Goal: Transaction & Acquisition: Purchase product/service

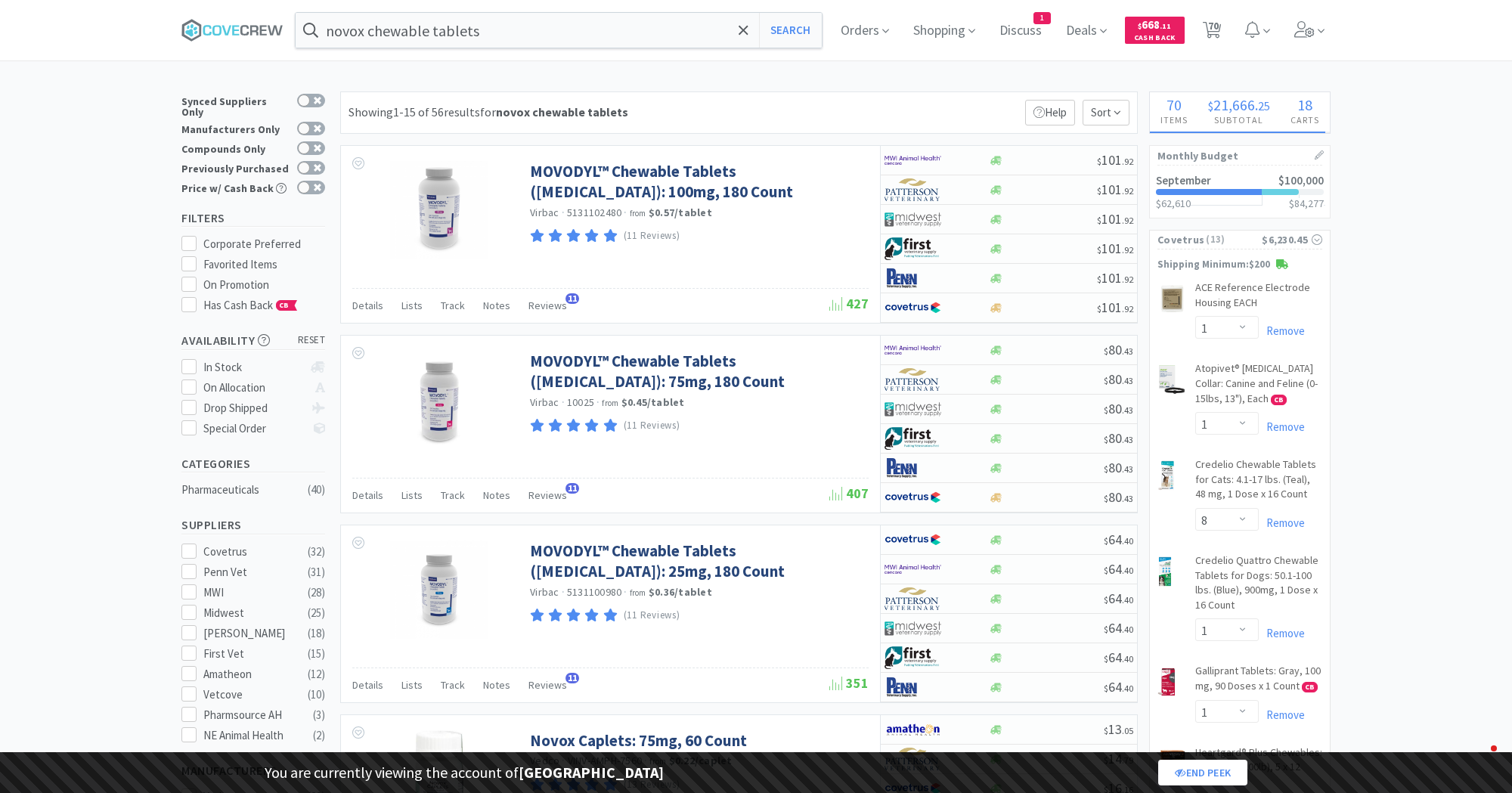
select select "1"
select select "8"
select select "1"
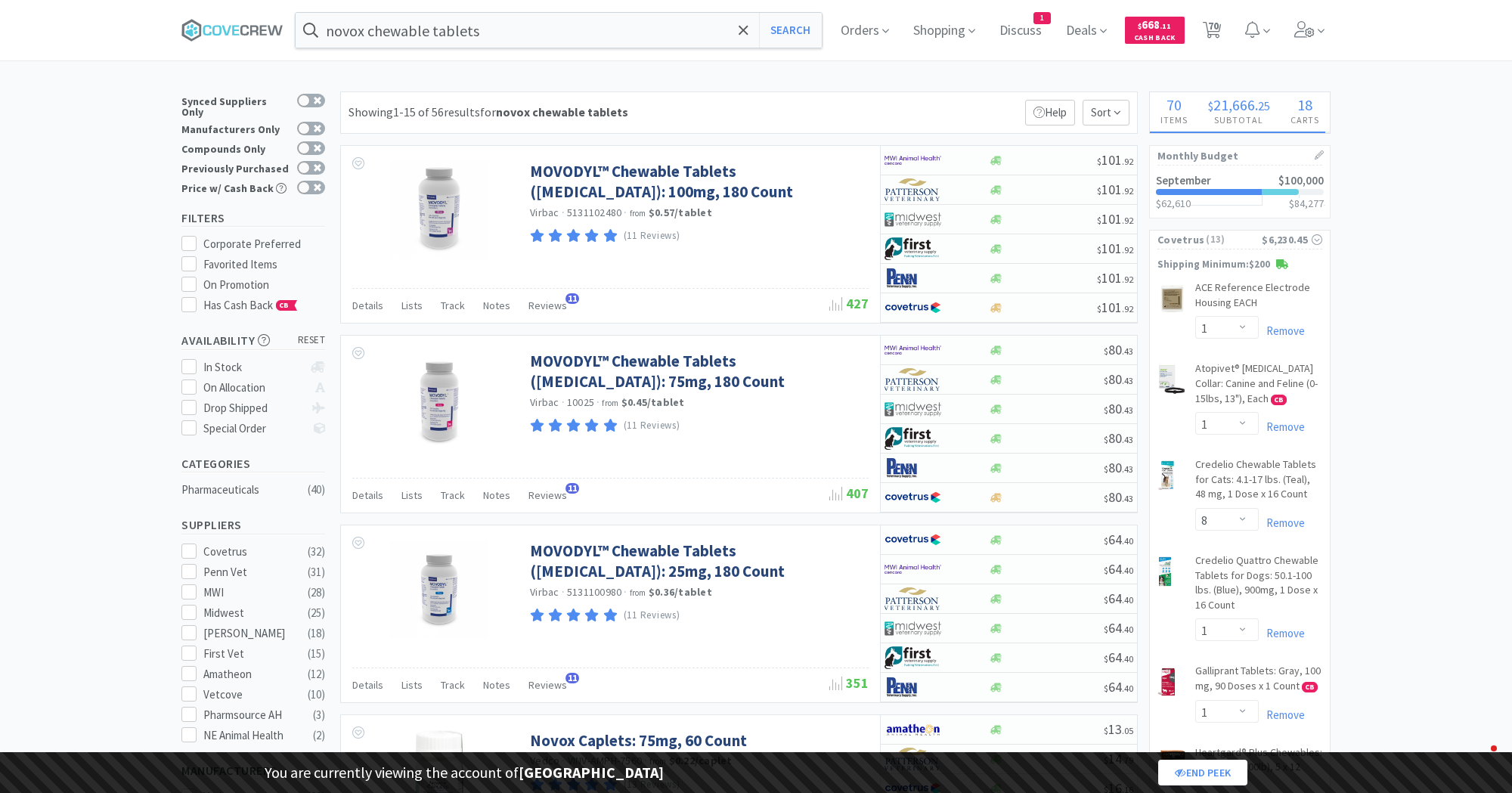
select select "2"
select select "1"
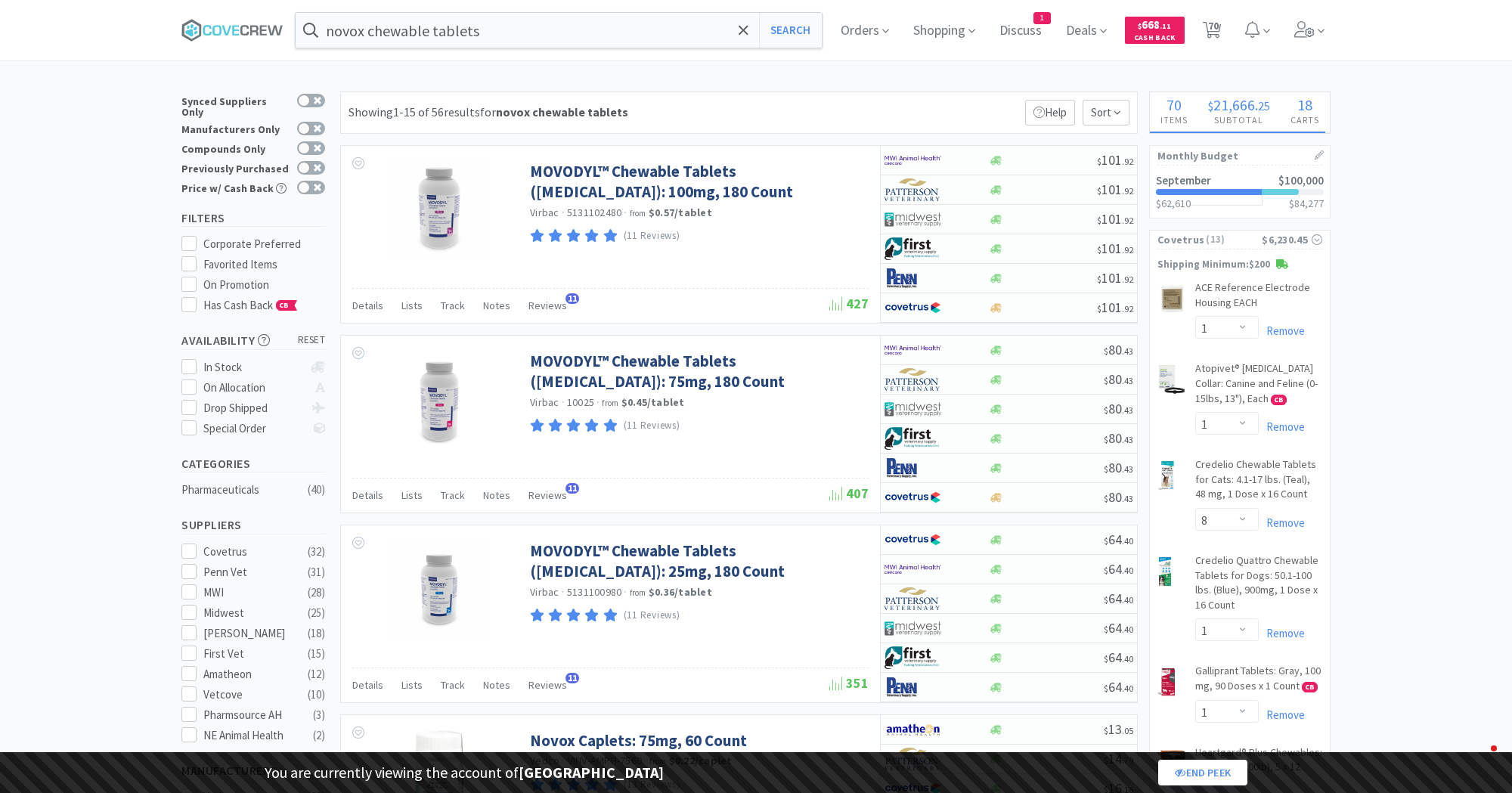
select select "1"
select select "3"
select select "1"
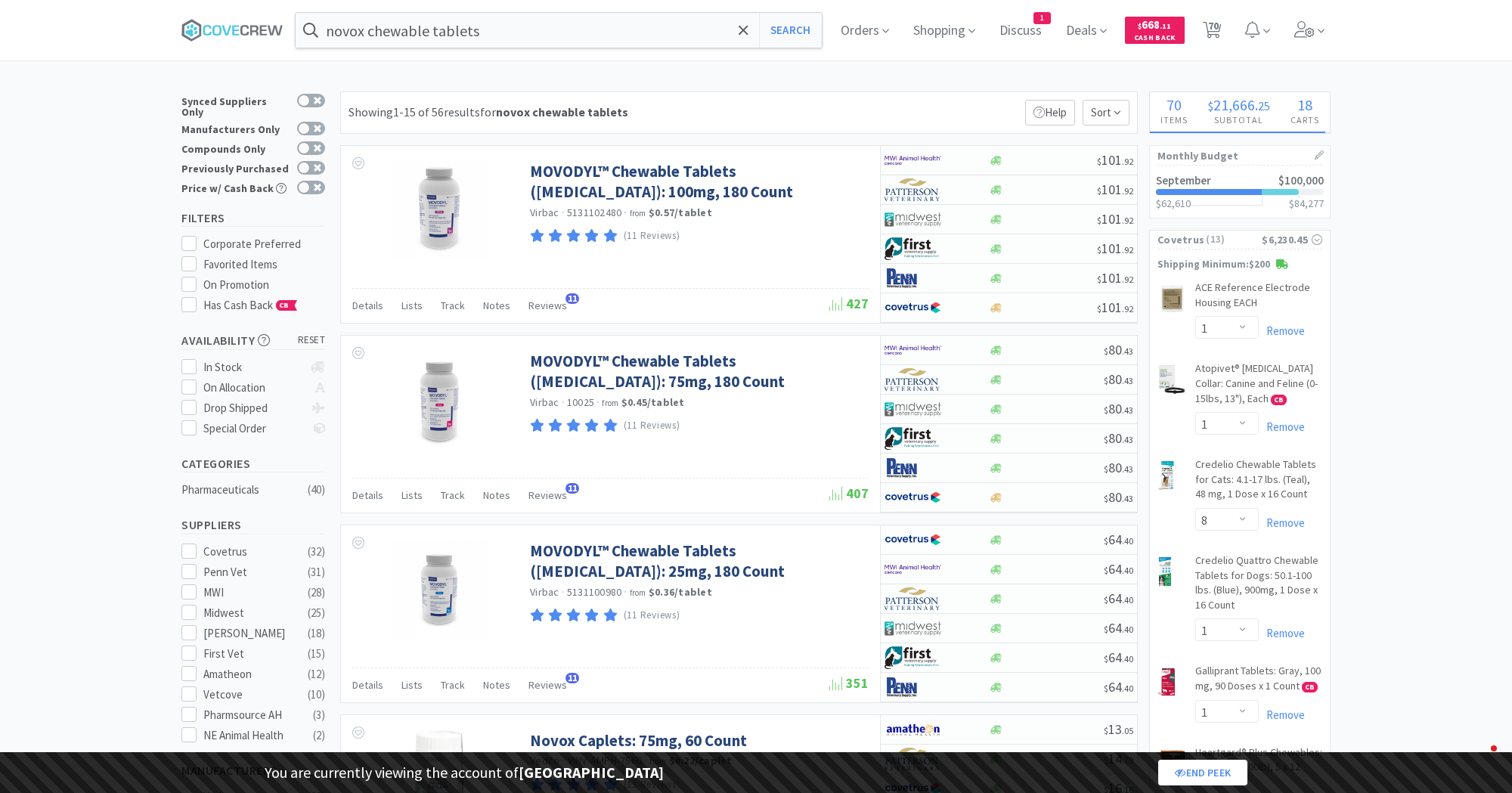
select select "1"
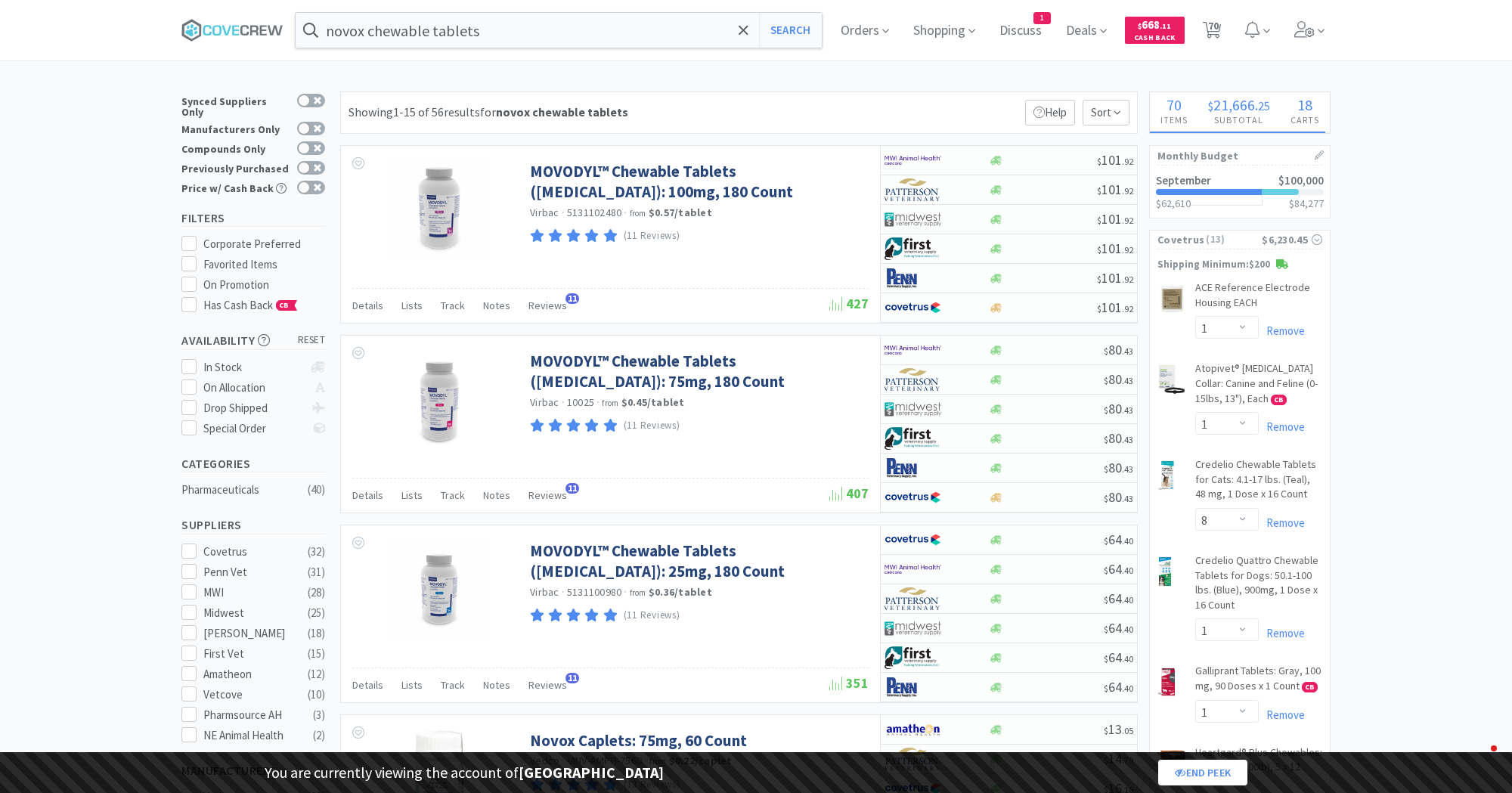
select select "1"
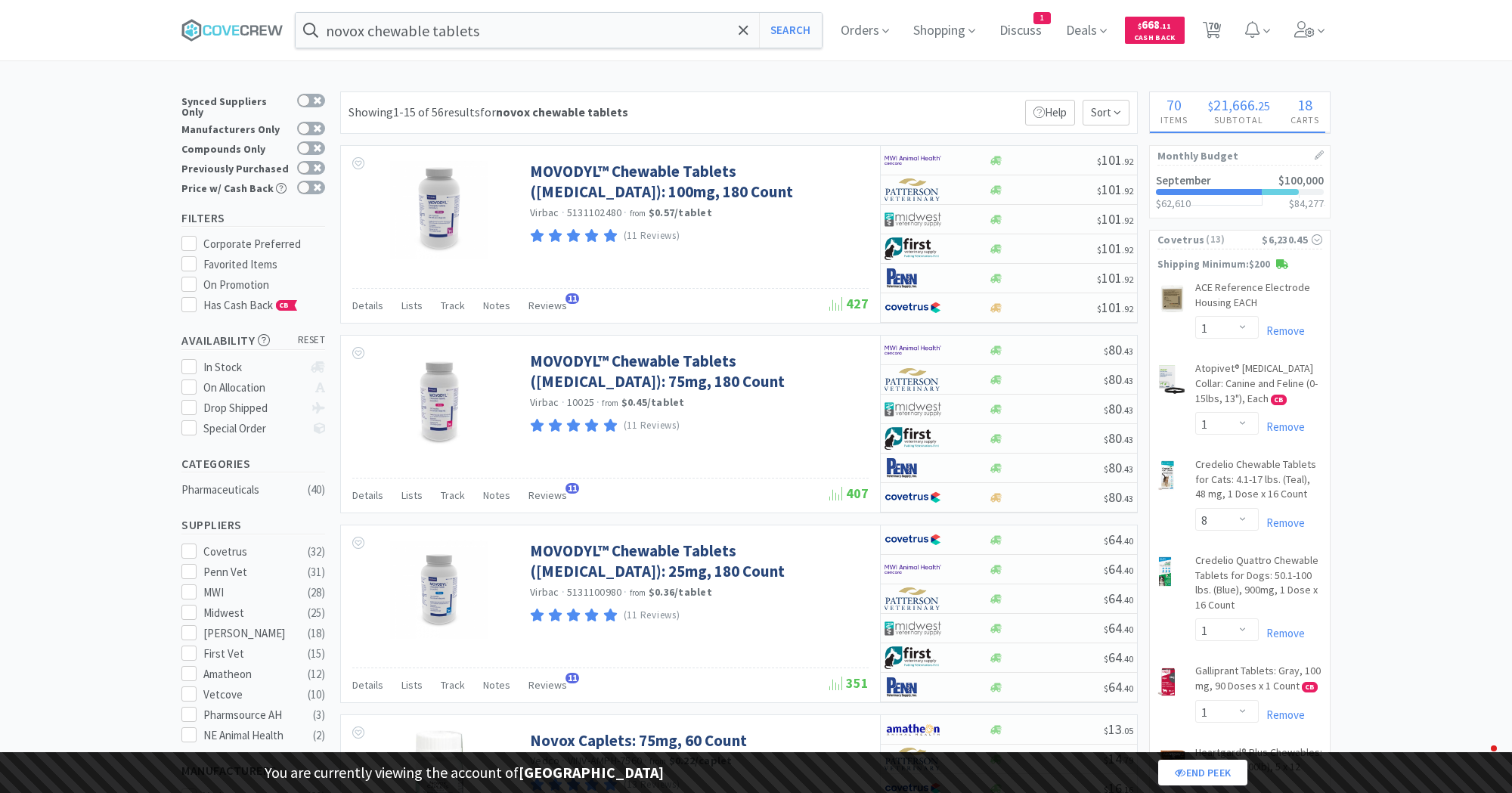
select select "1"
select select "2"
select select "1"
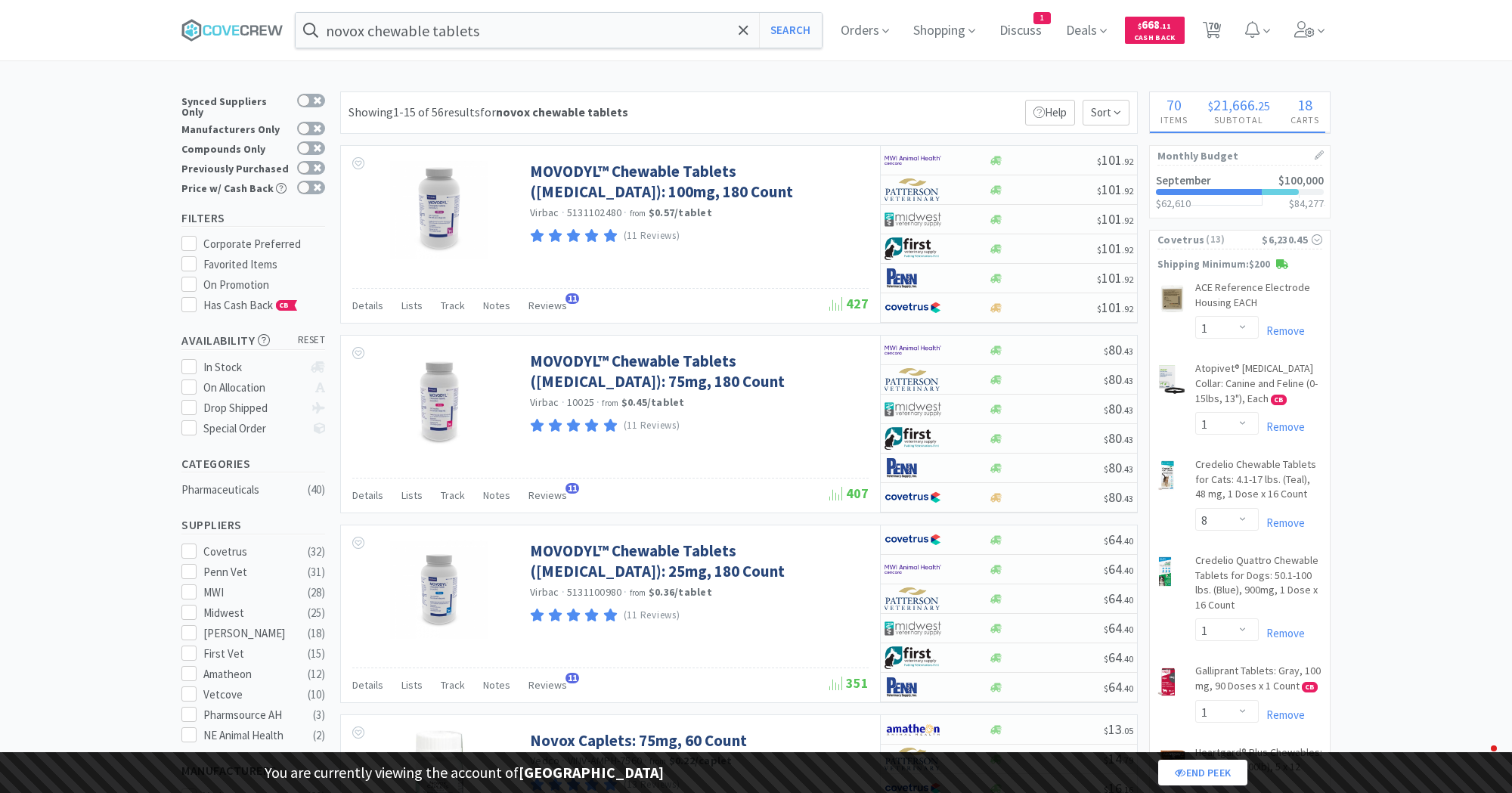
select select "1"
select select "5"
select select "2"
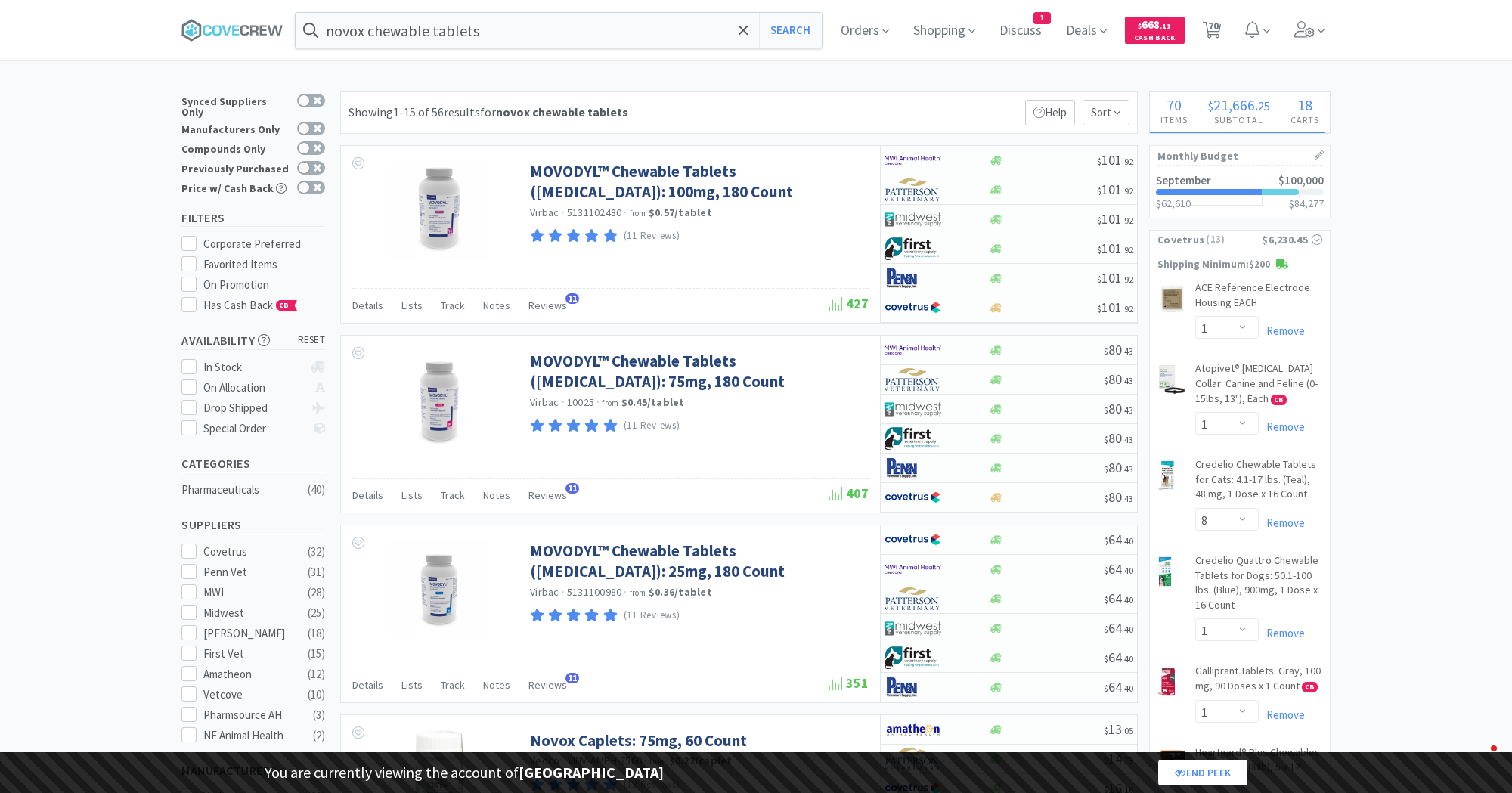
select select "1"
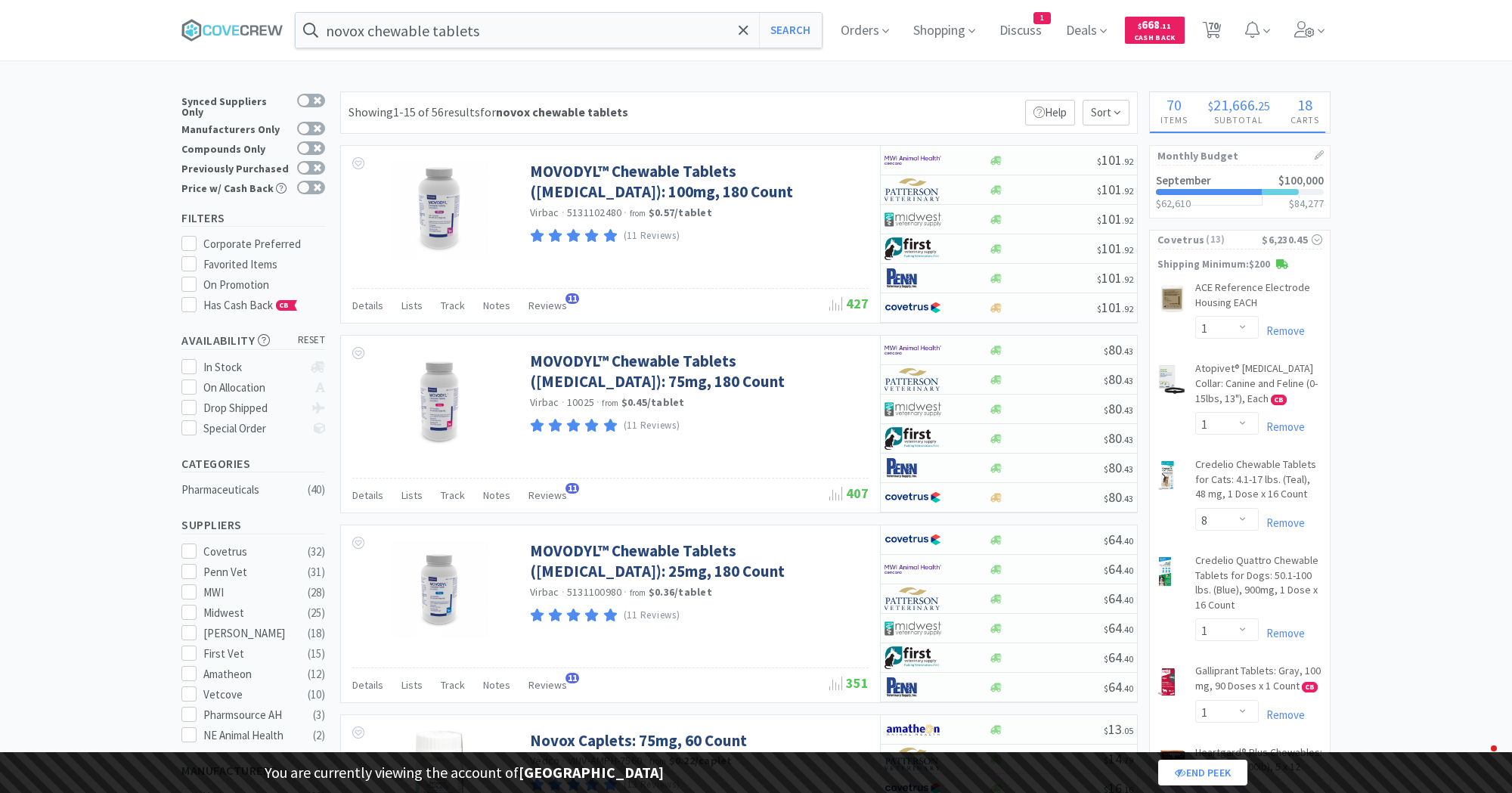
select select "1"
select select "2"
select select "4"
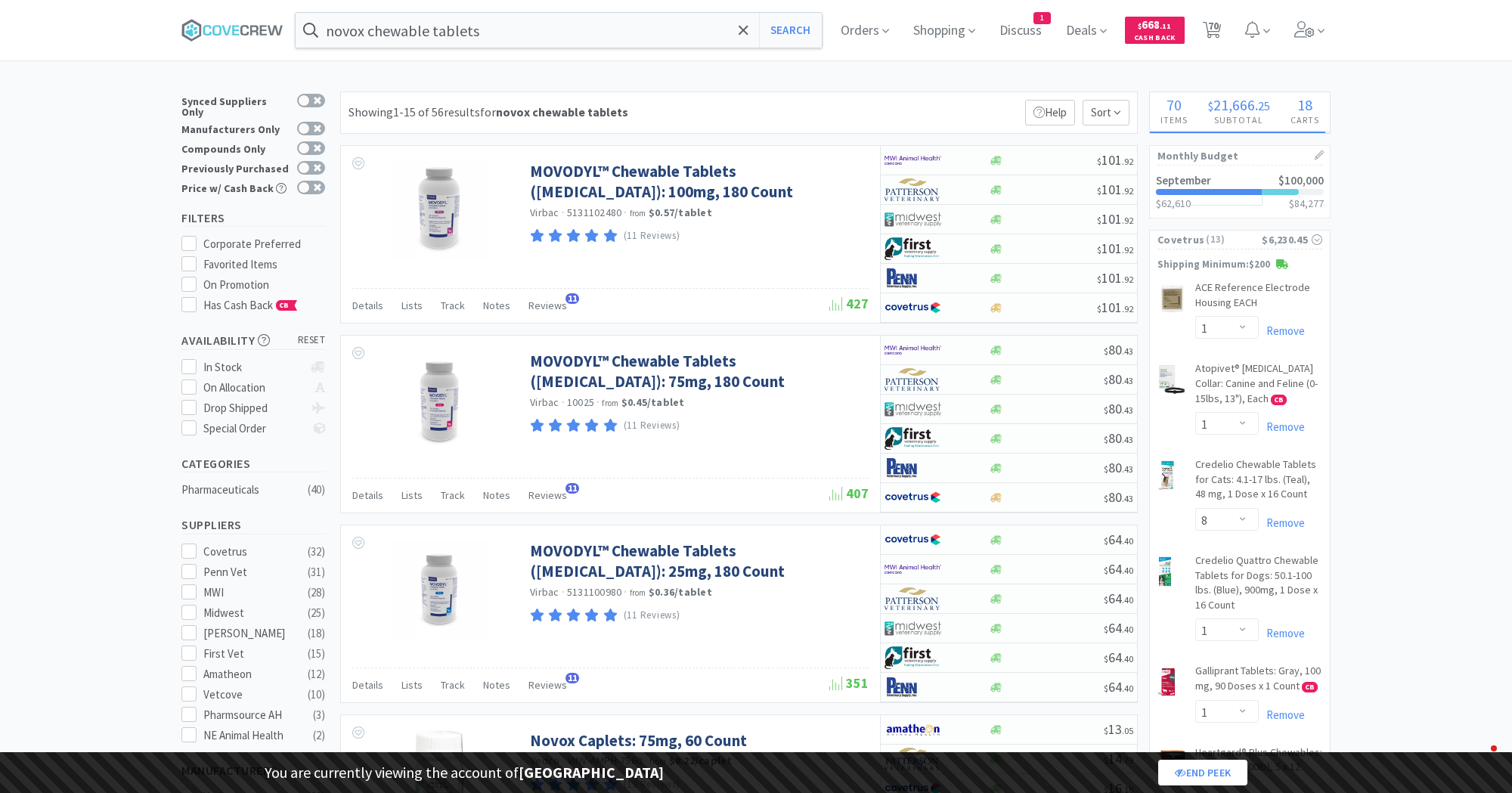
select select "4"
select select "3"
select select "1"
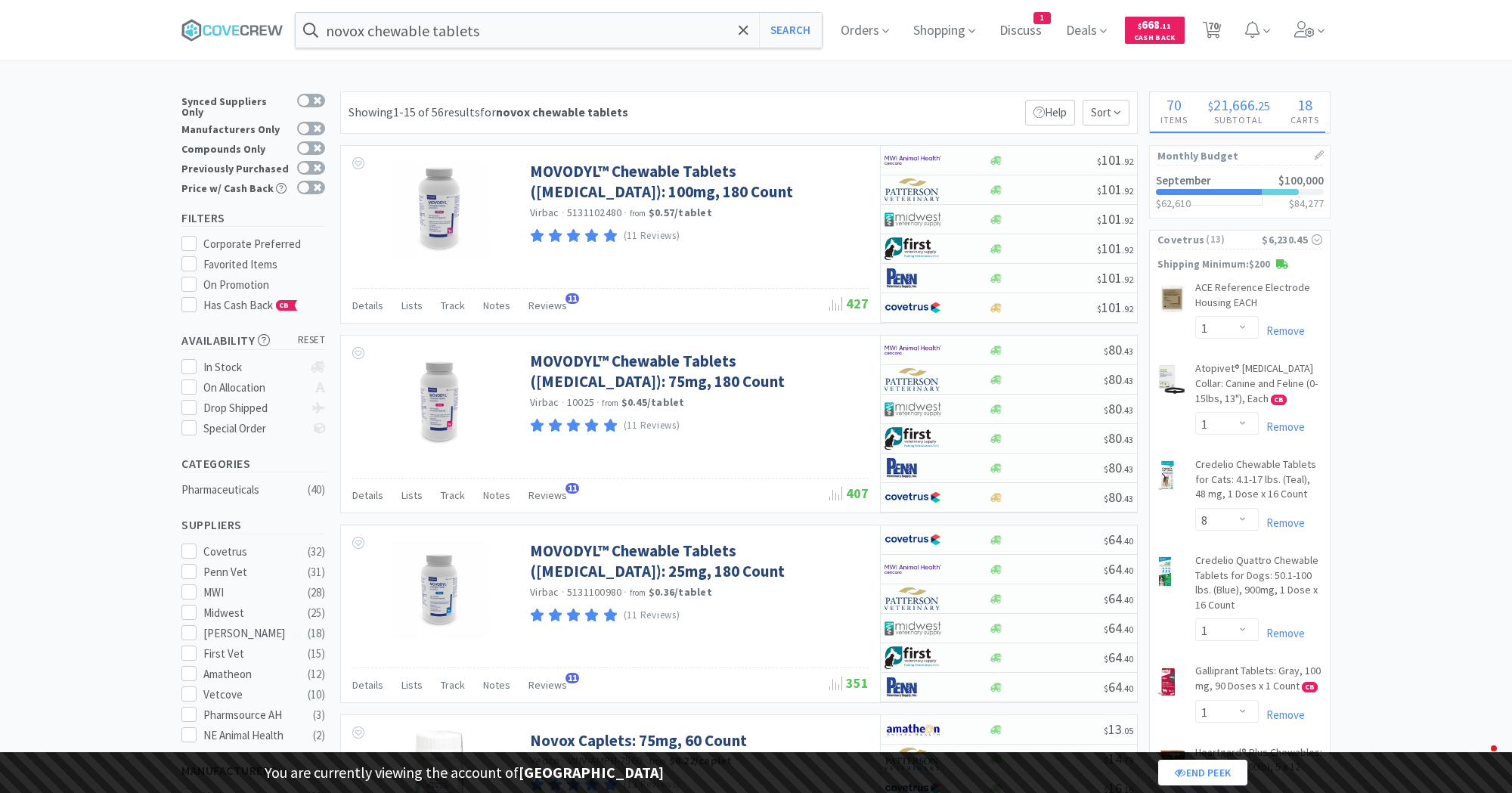
select select "1"
select select "3"
select select "2"
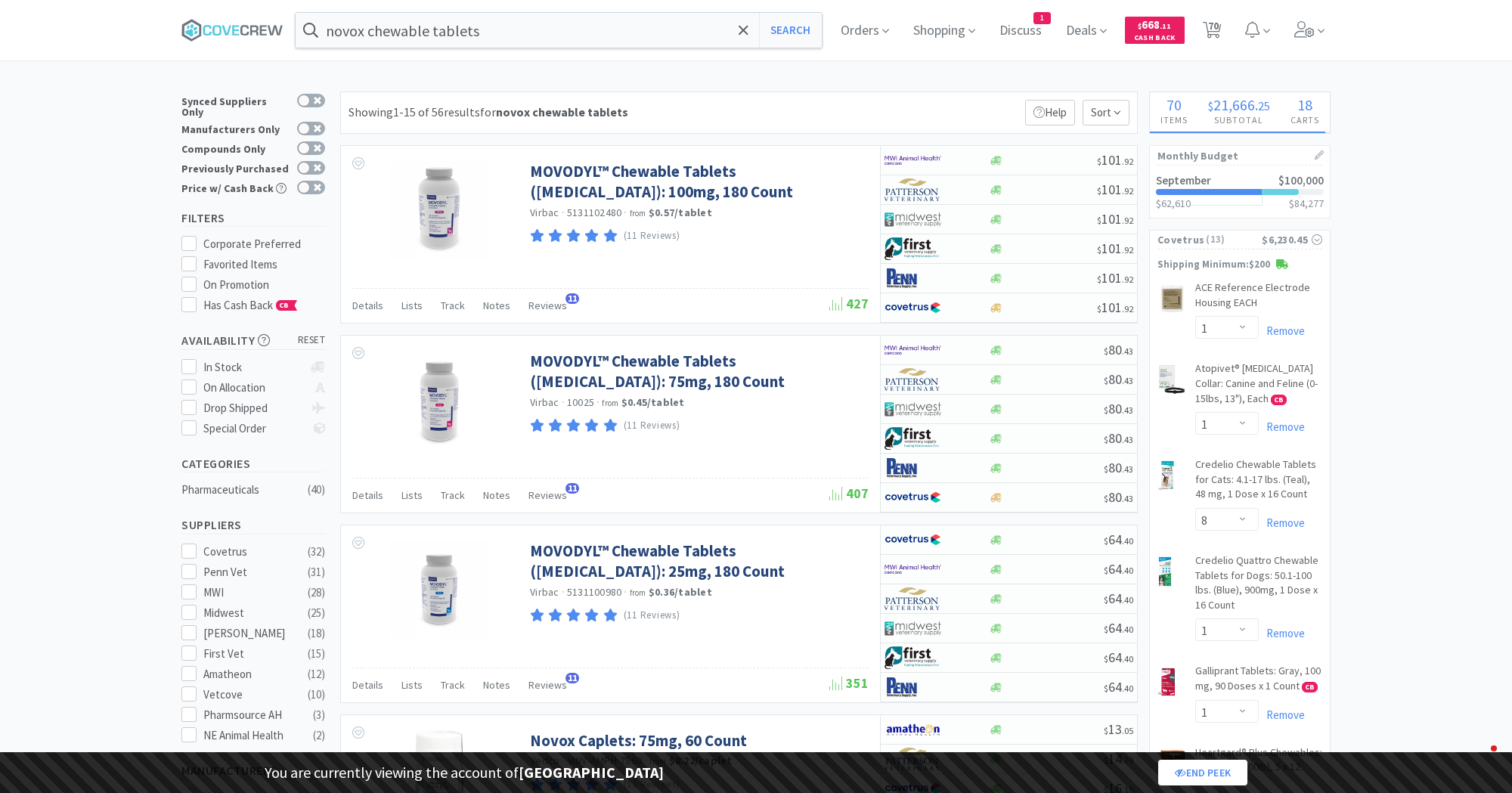
select select "2"
select select "1"
select select "2"
select select "1"
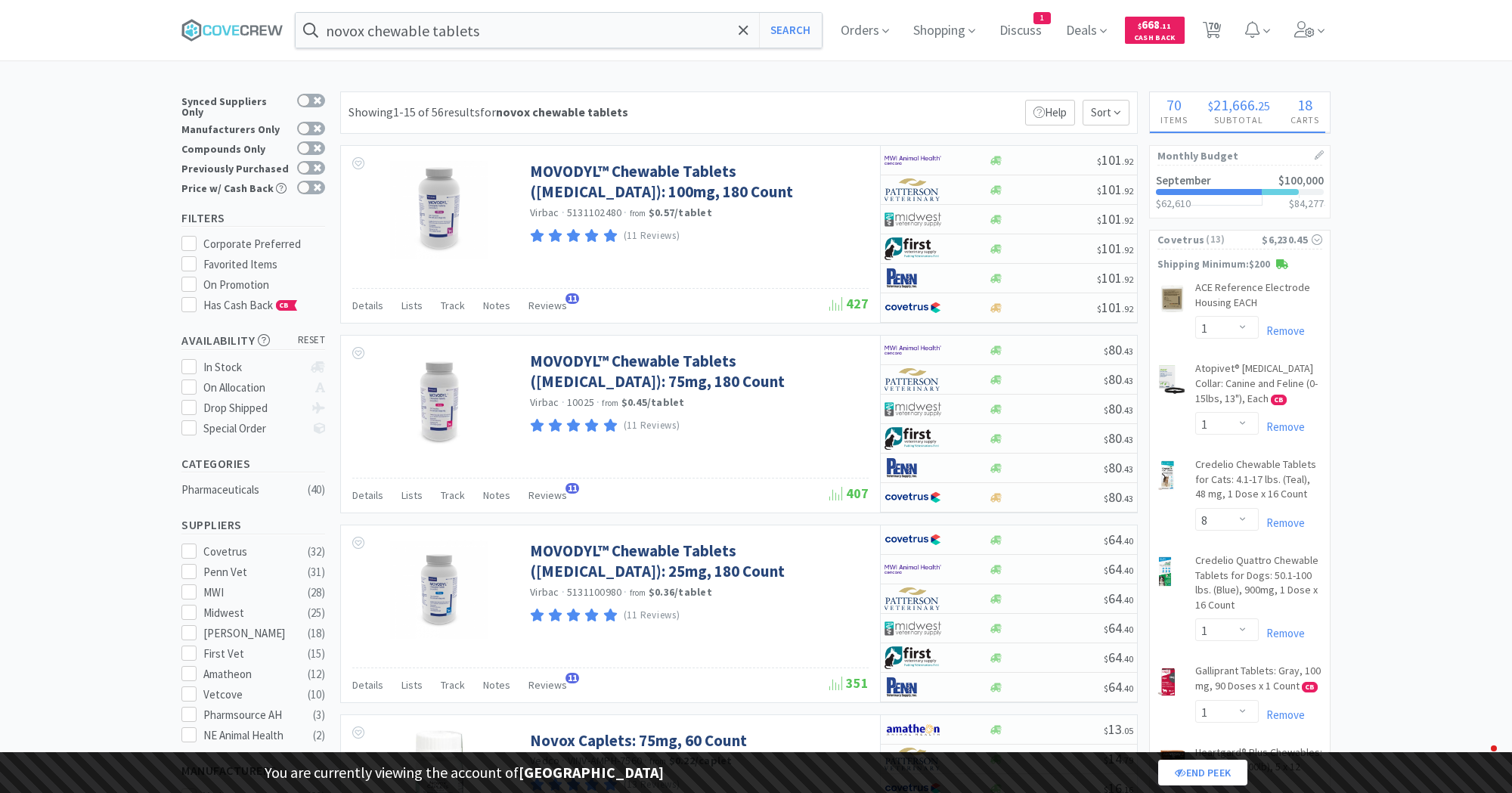
select select "1"
select select "25"
select select "1"
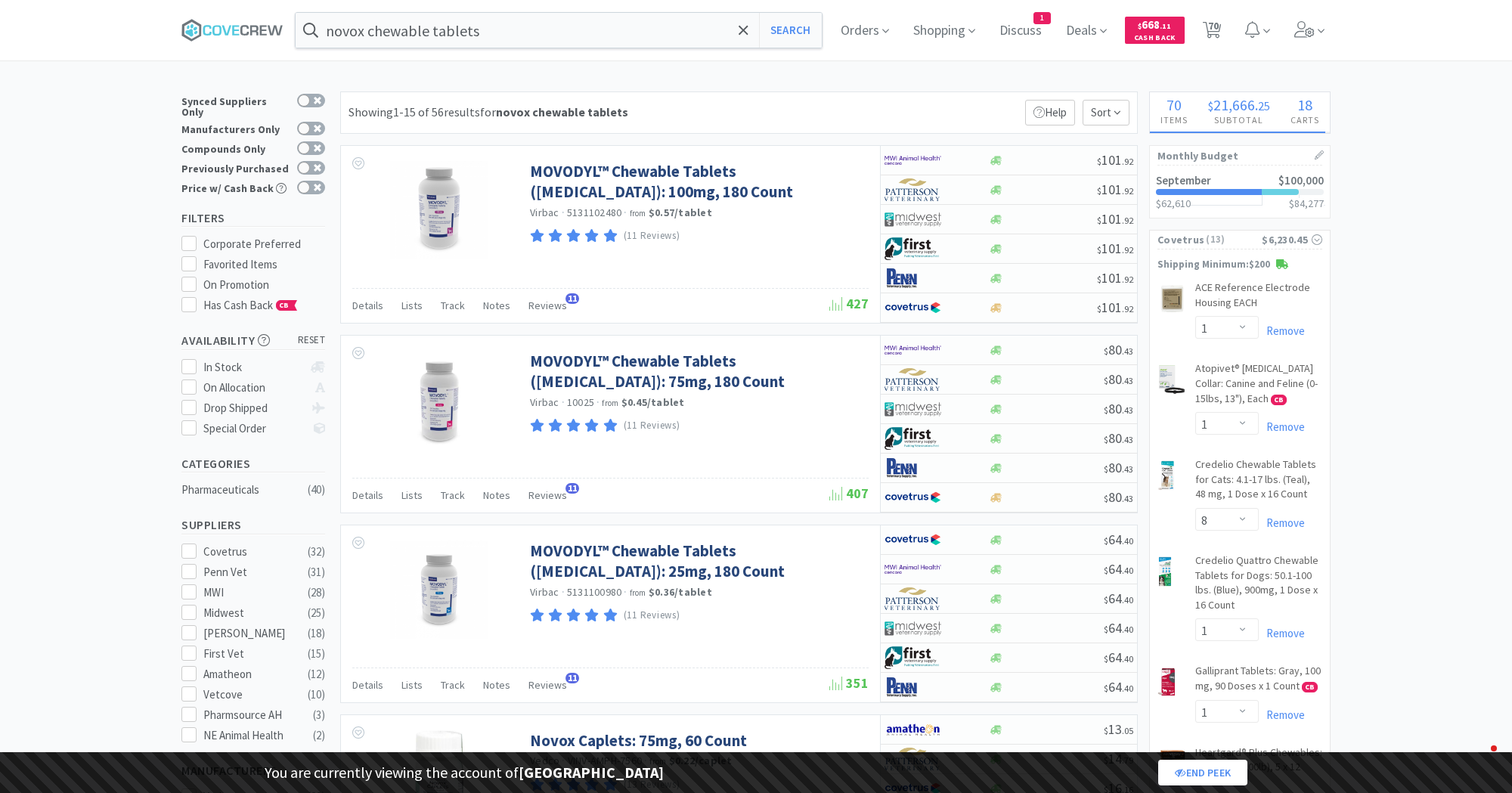
select select "1"
select select "5"
select select "2"
click at [1215, 23] on span "70" at bounding box center [1213, 25] width 11 height 61
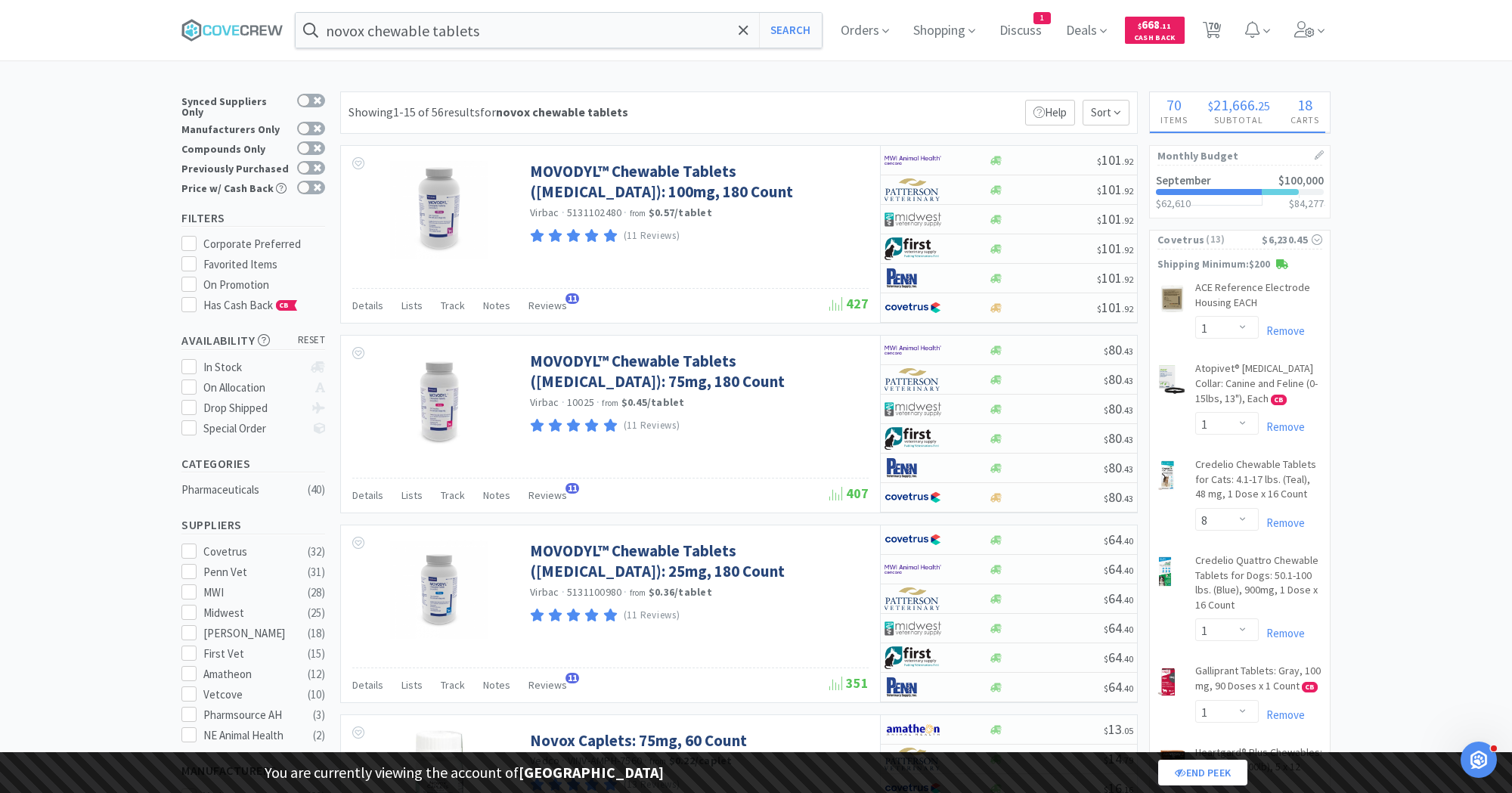
select select "1"
select select "25"
select select "1"
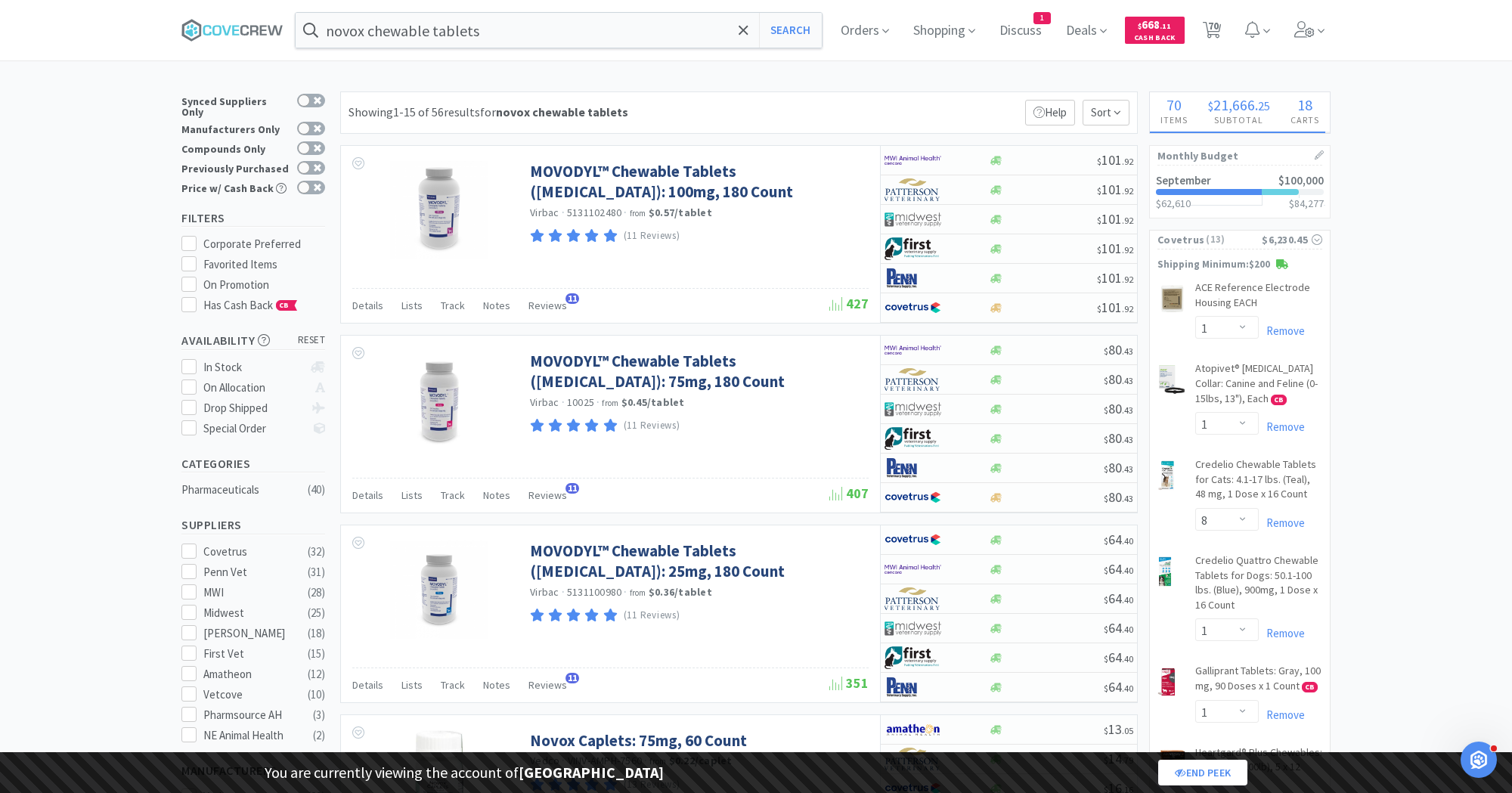
select select "1"
select select "5"
select select "4"
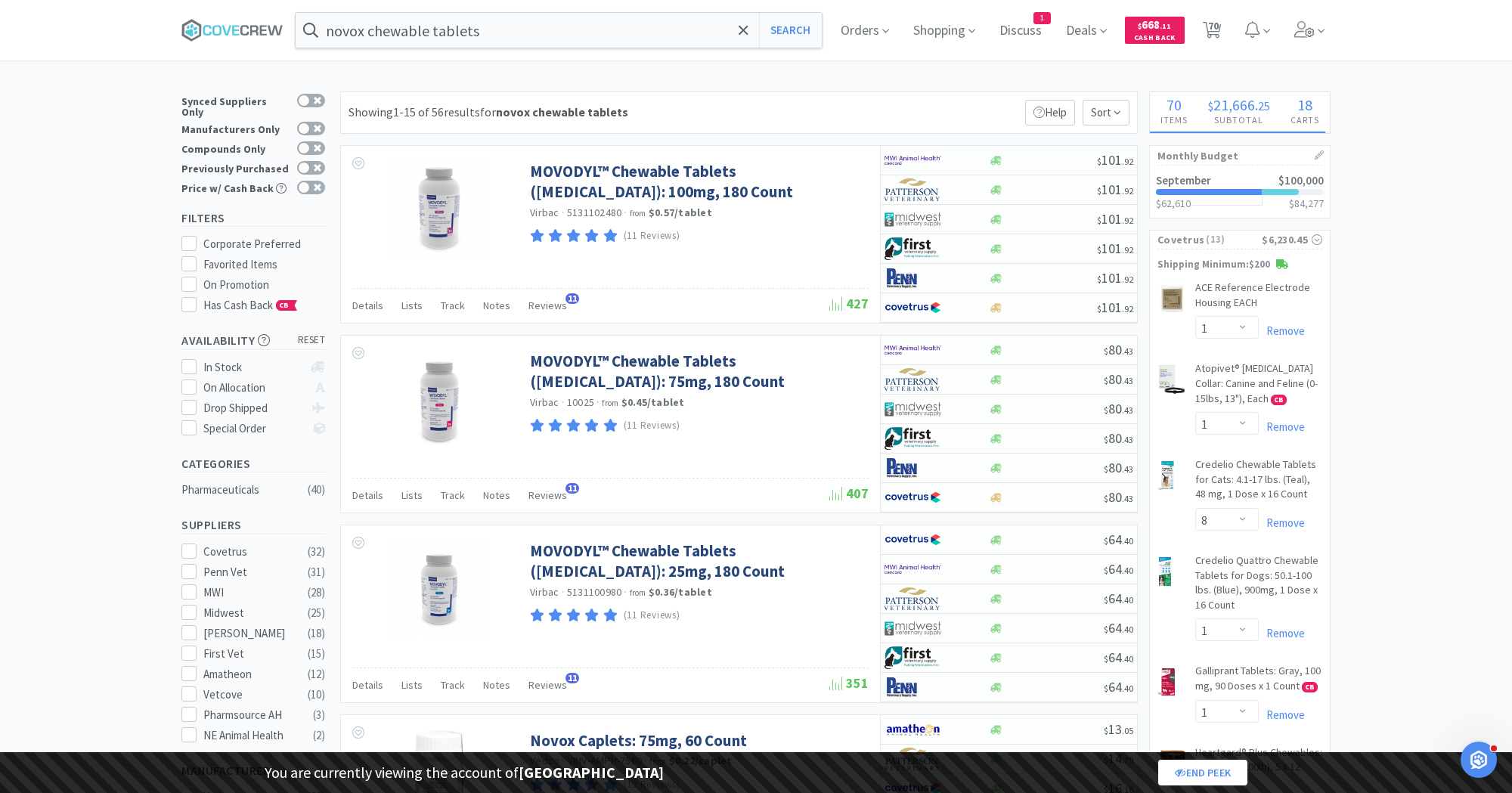
select select "4"
select select "3"
select select "1"
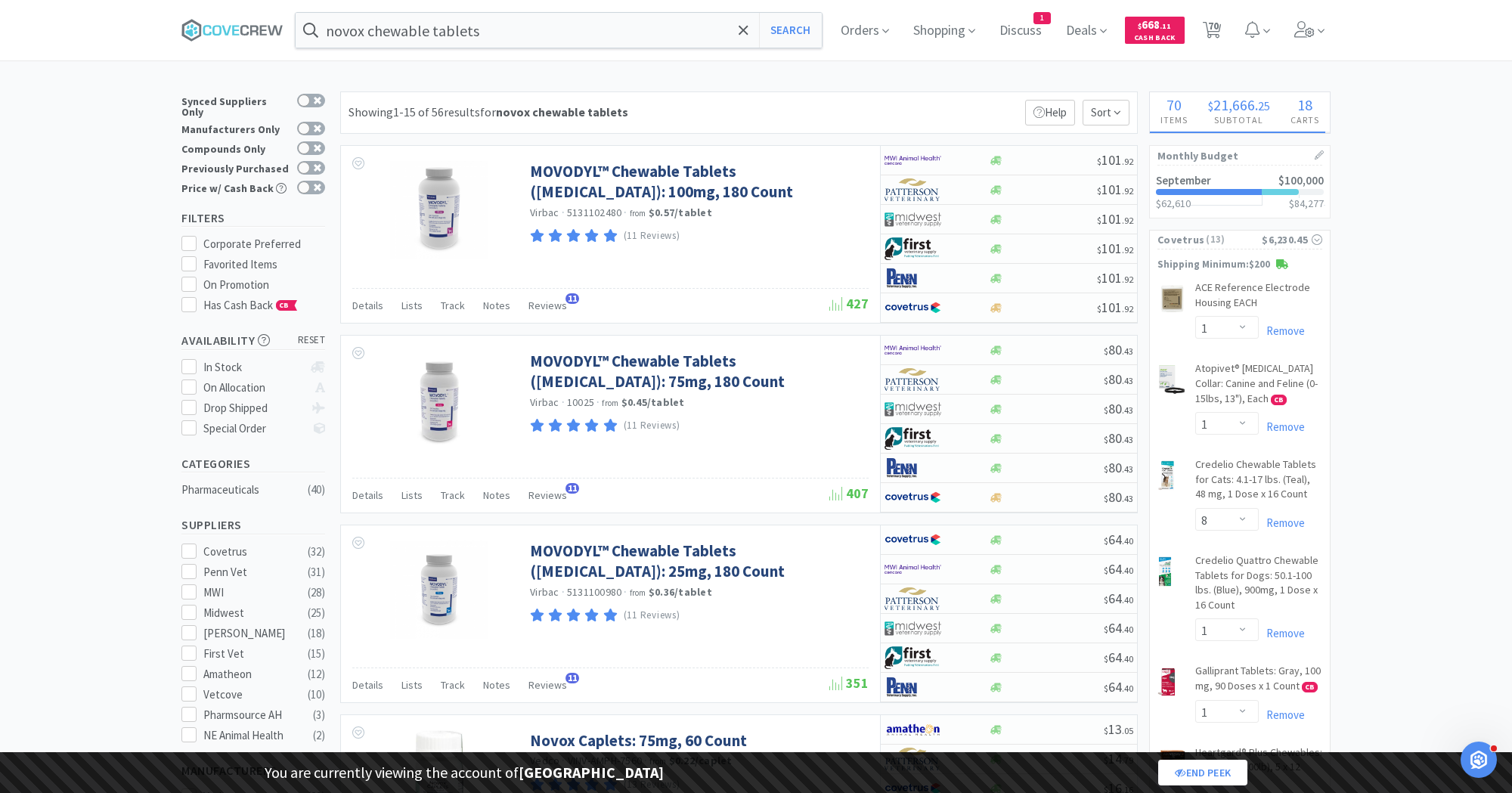
select select "8"
select select "1"
select select "2"
select select "1"
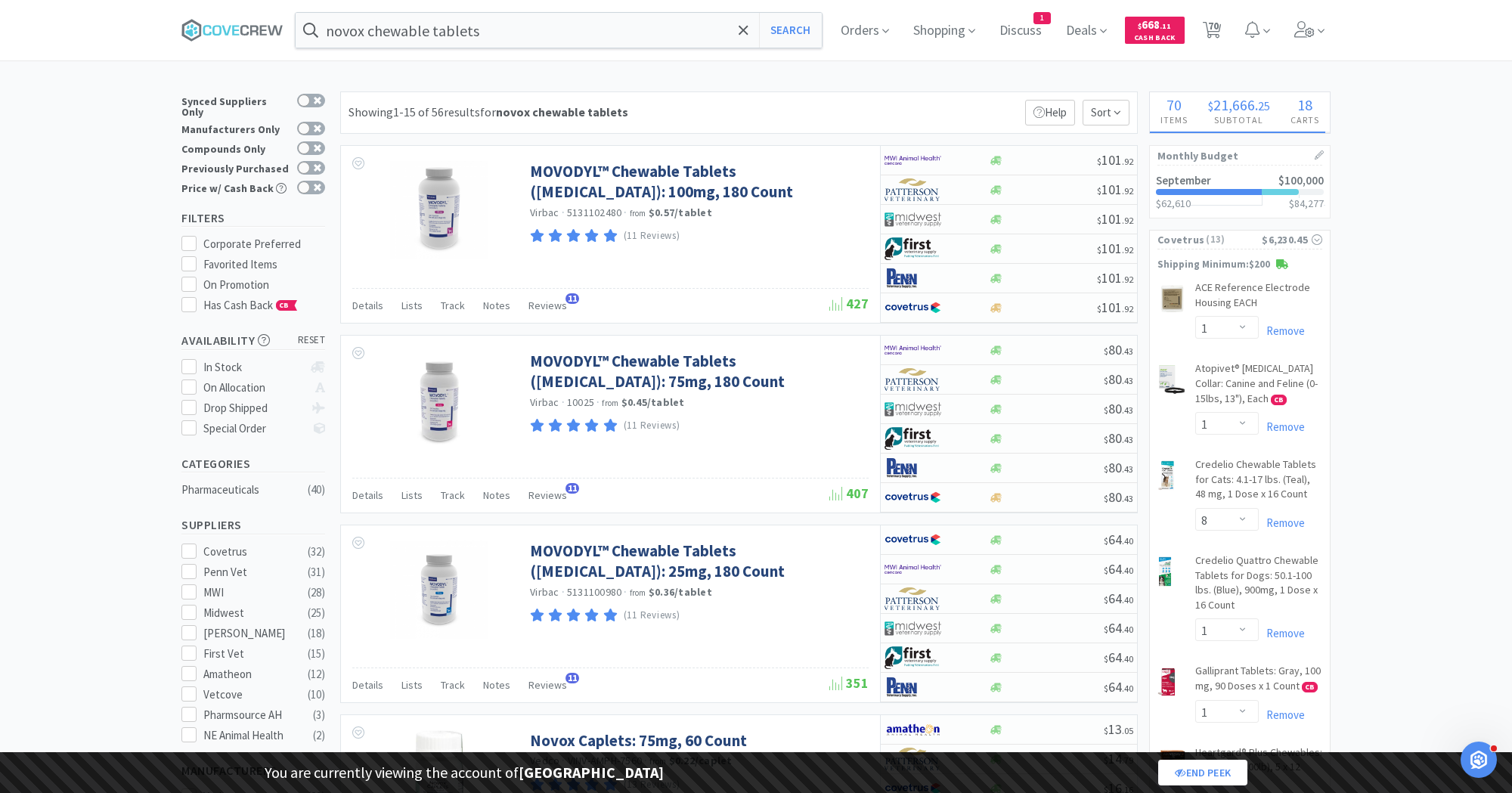
select select "1"
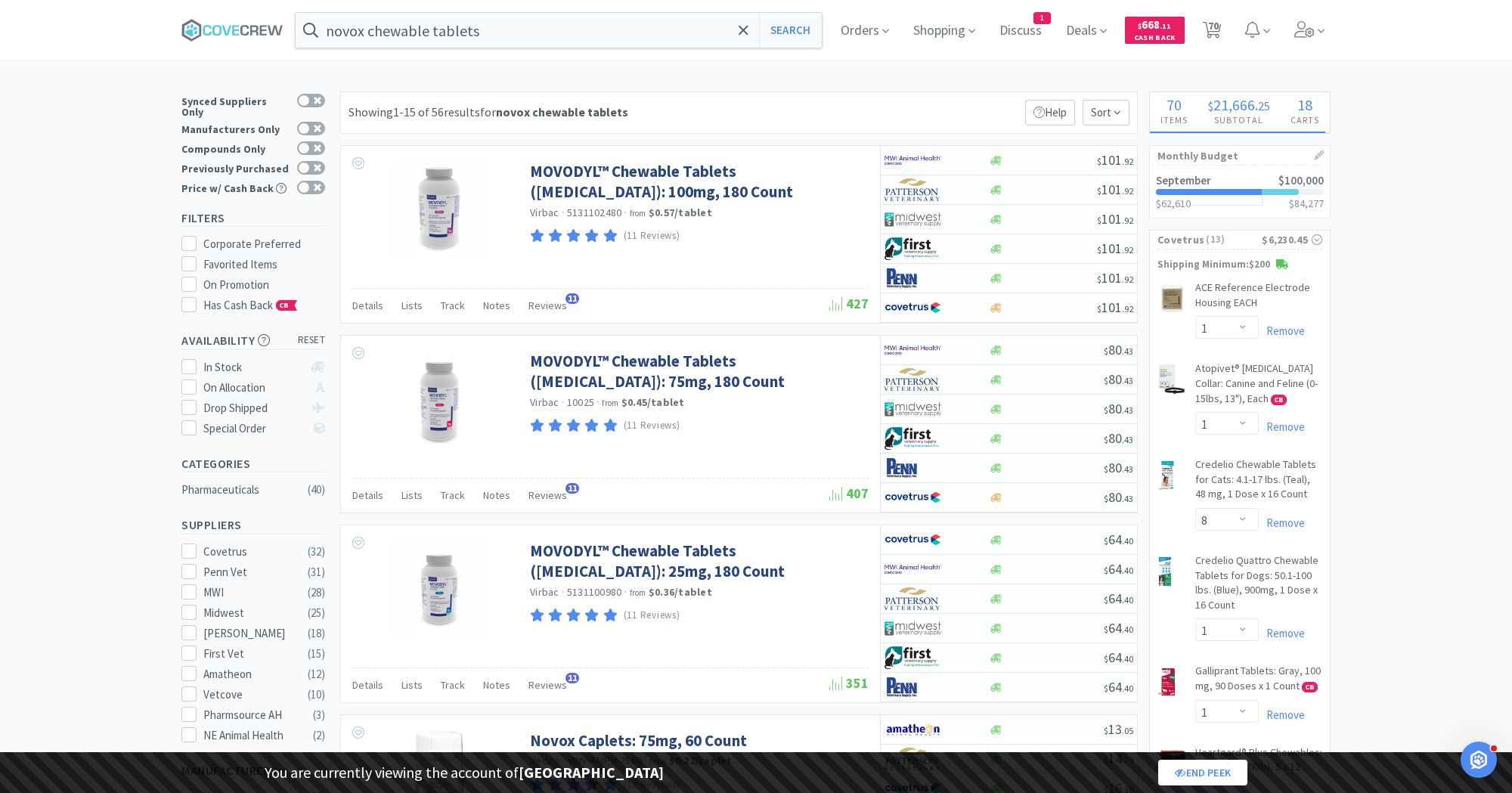
select select "1"
select select "3"
select select "1"
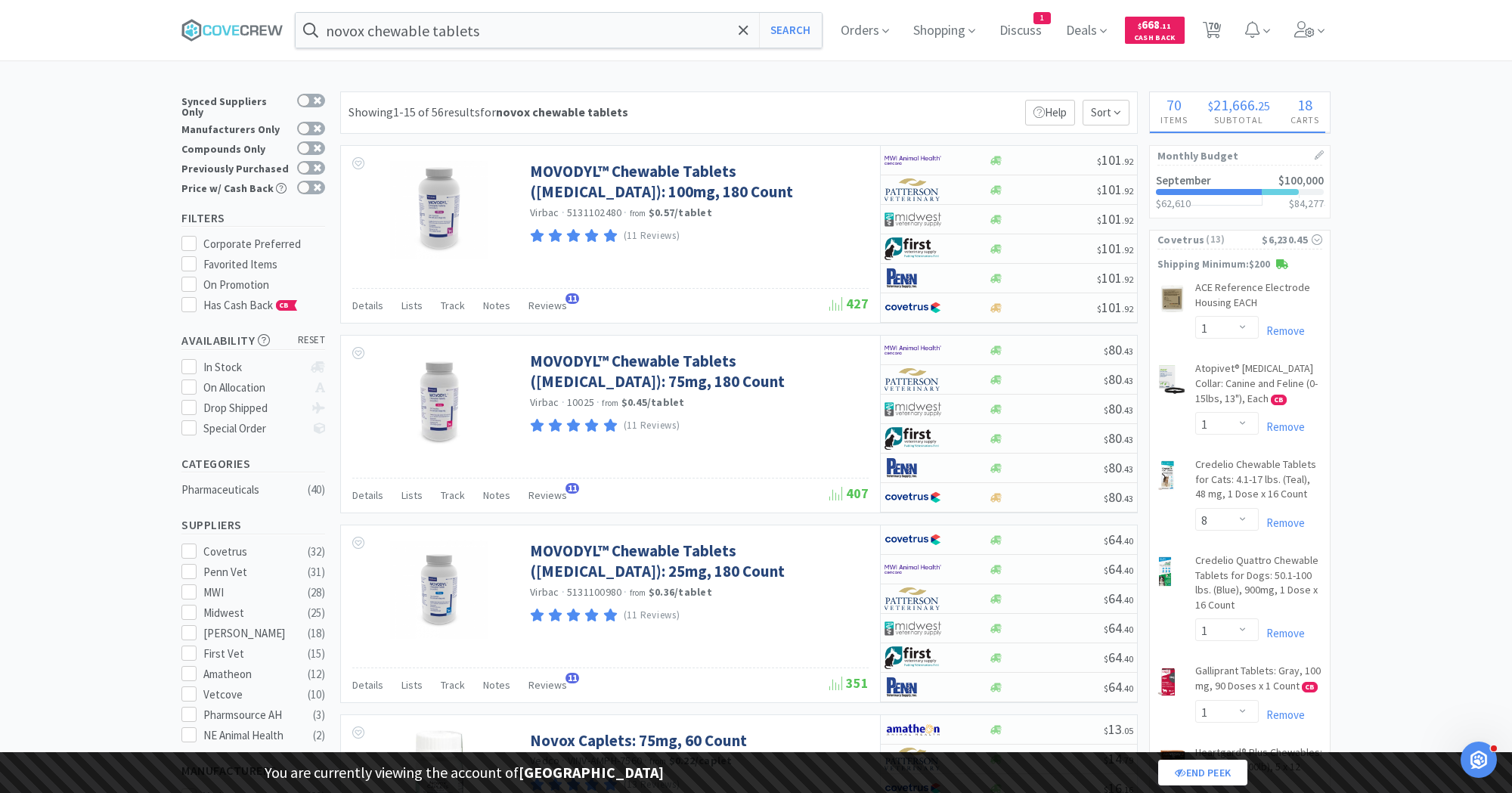
select select "1"
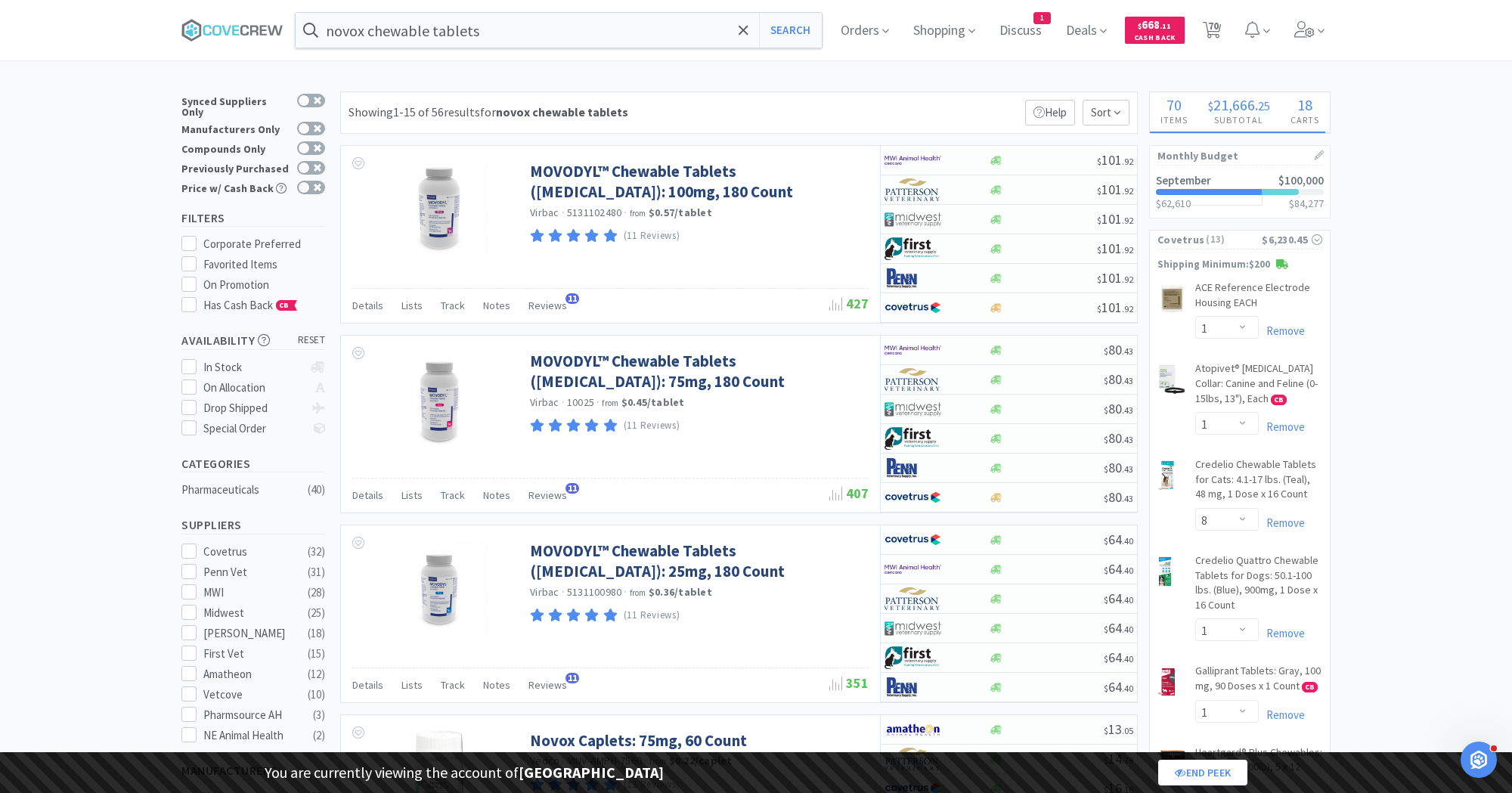
select select "1"
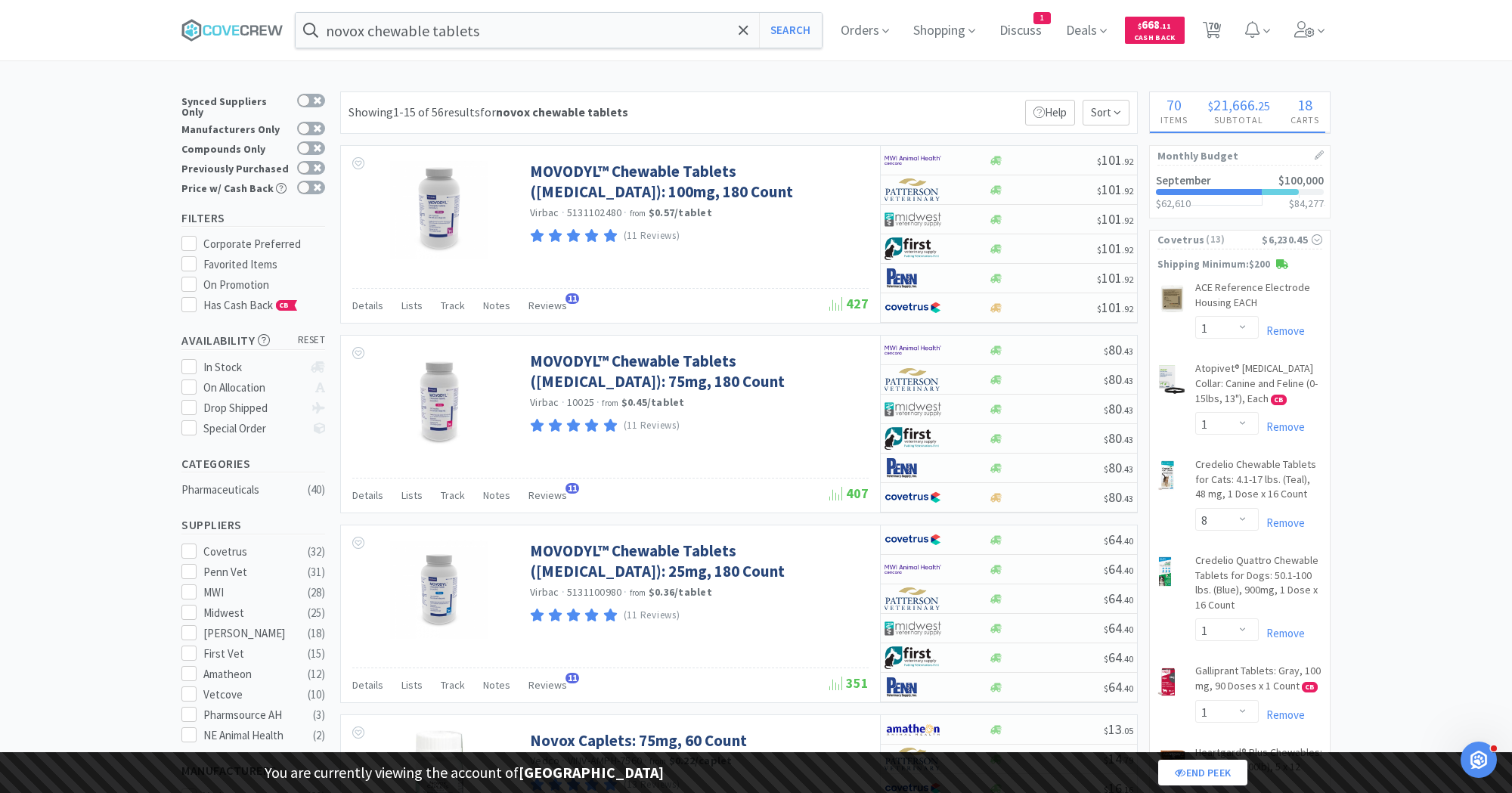
select select "2"
select select "1"
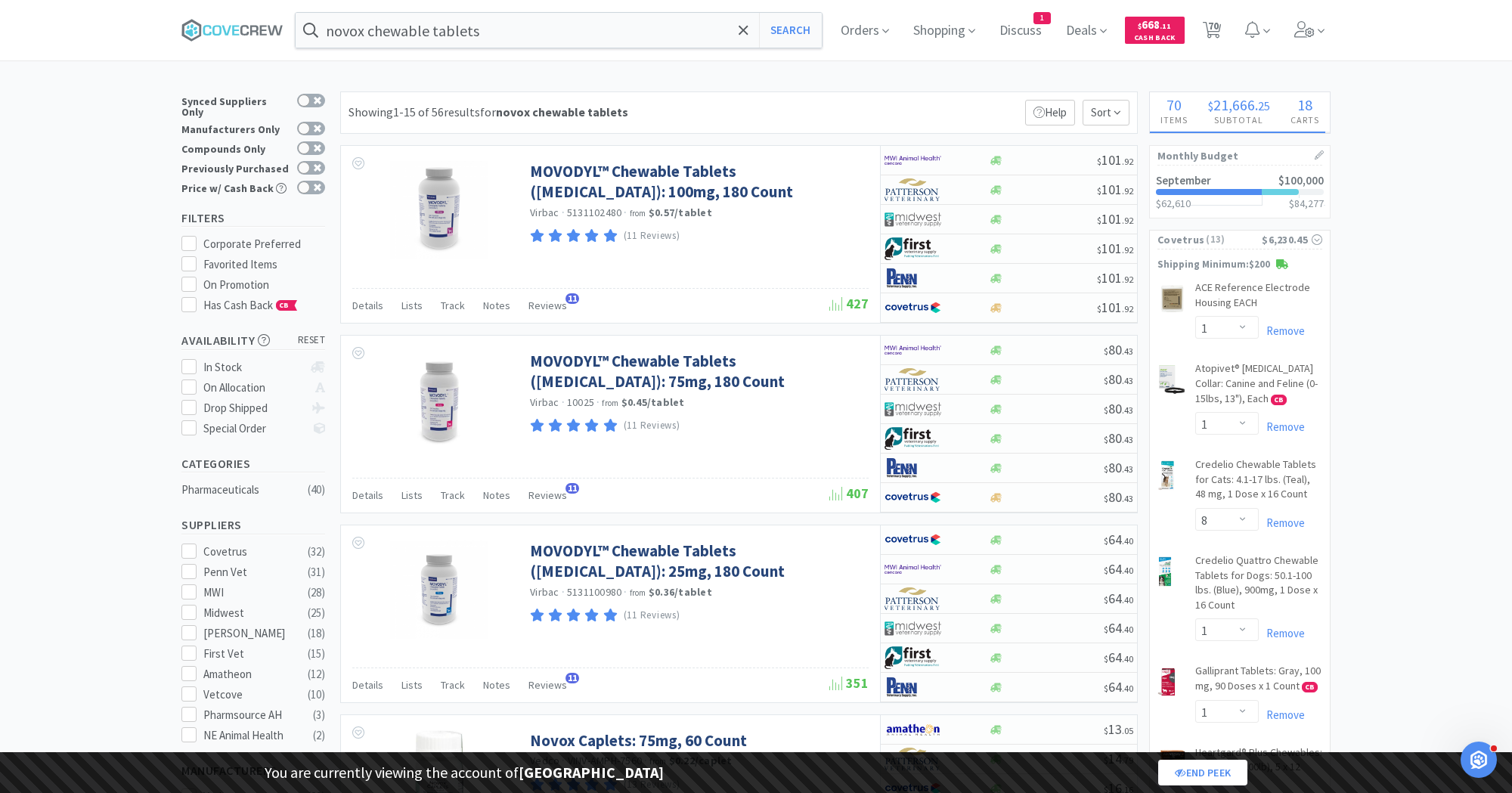
select select "1"
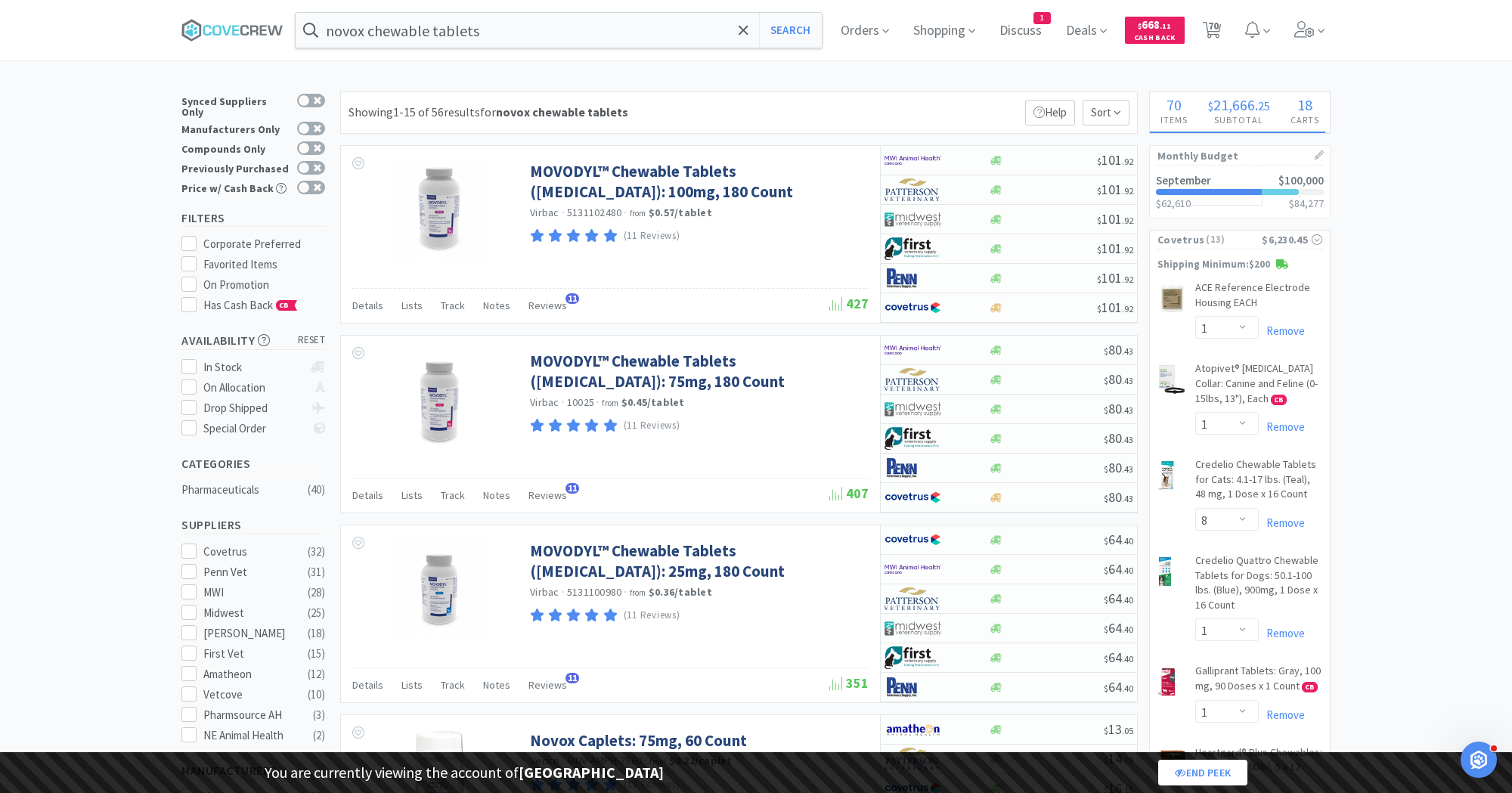
select select "1"
select select "5"
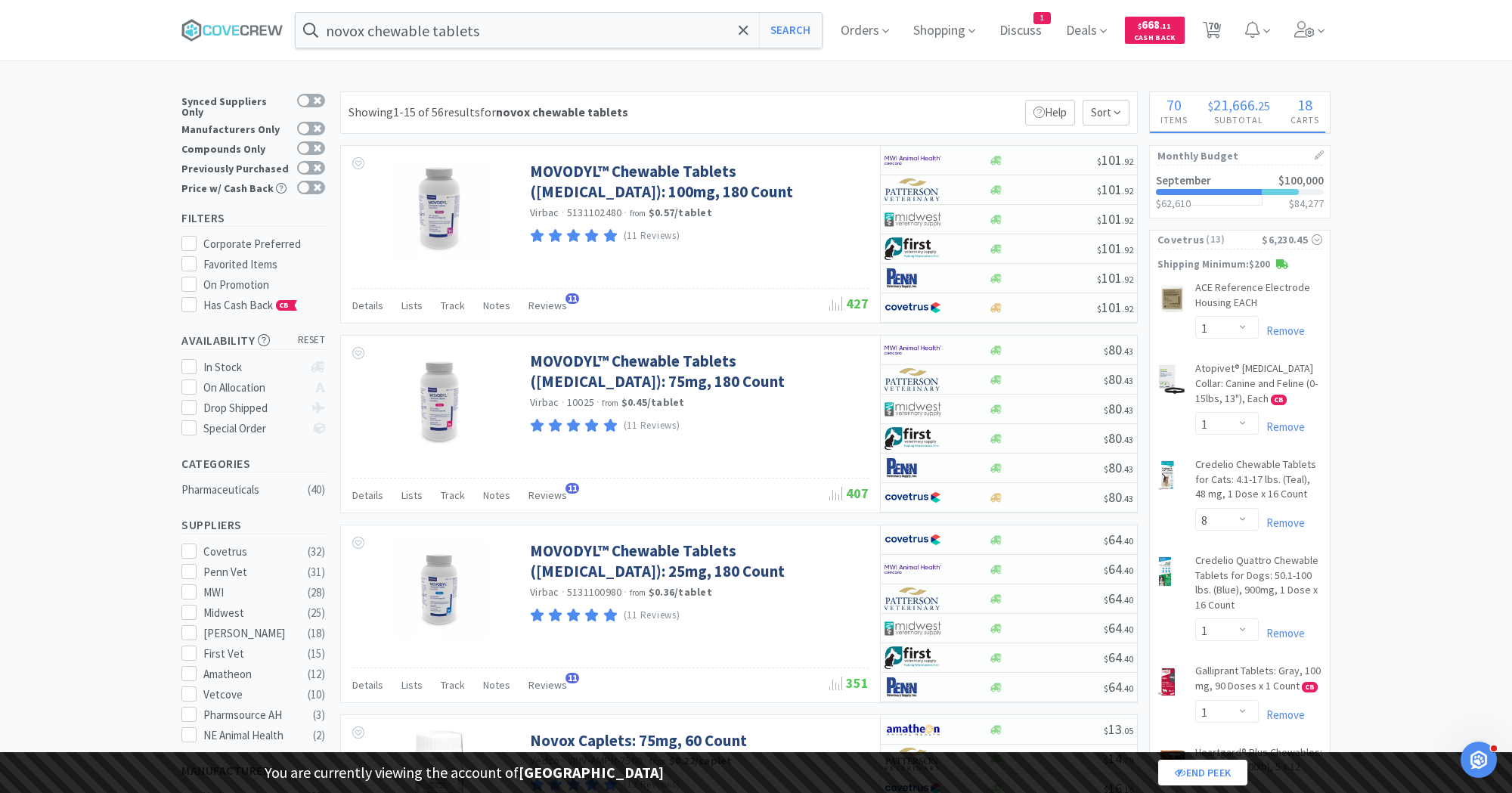
select select "2"
select select "1"
select select "2"
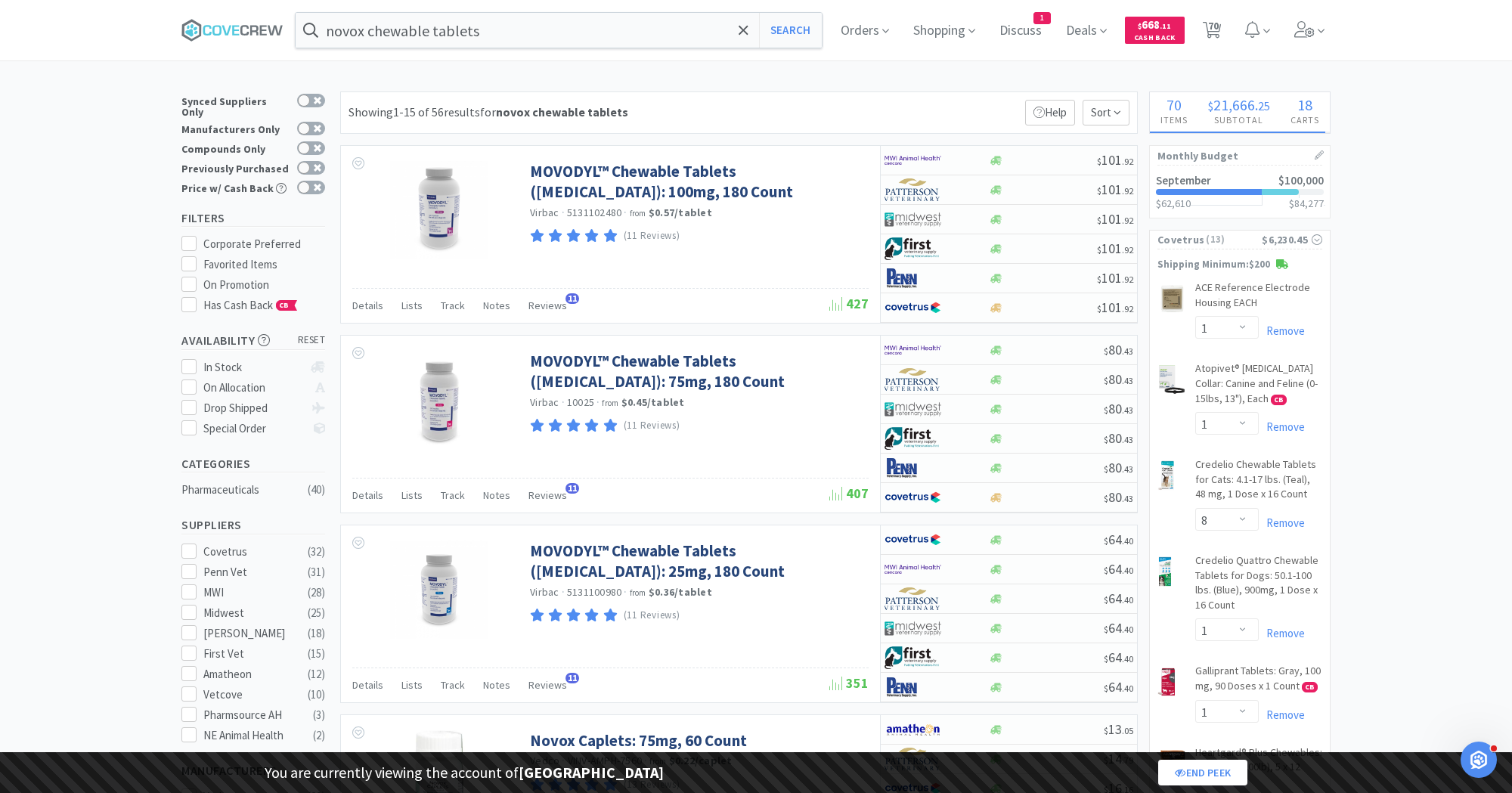
select select "1"
select select "2"
select select "1"
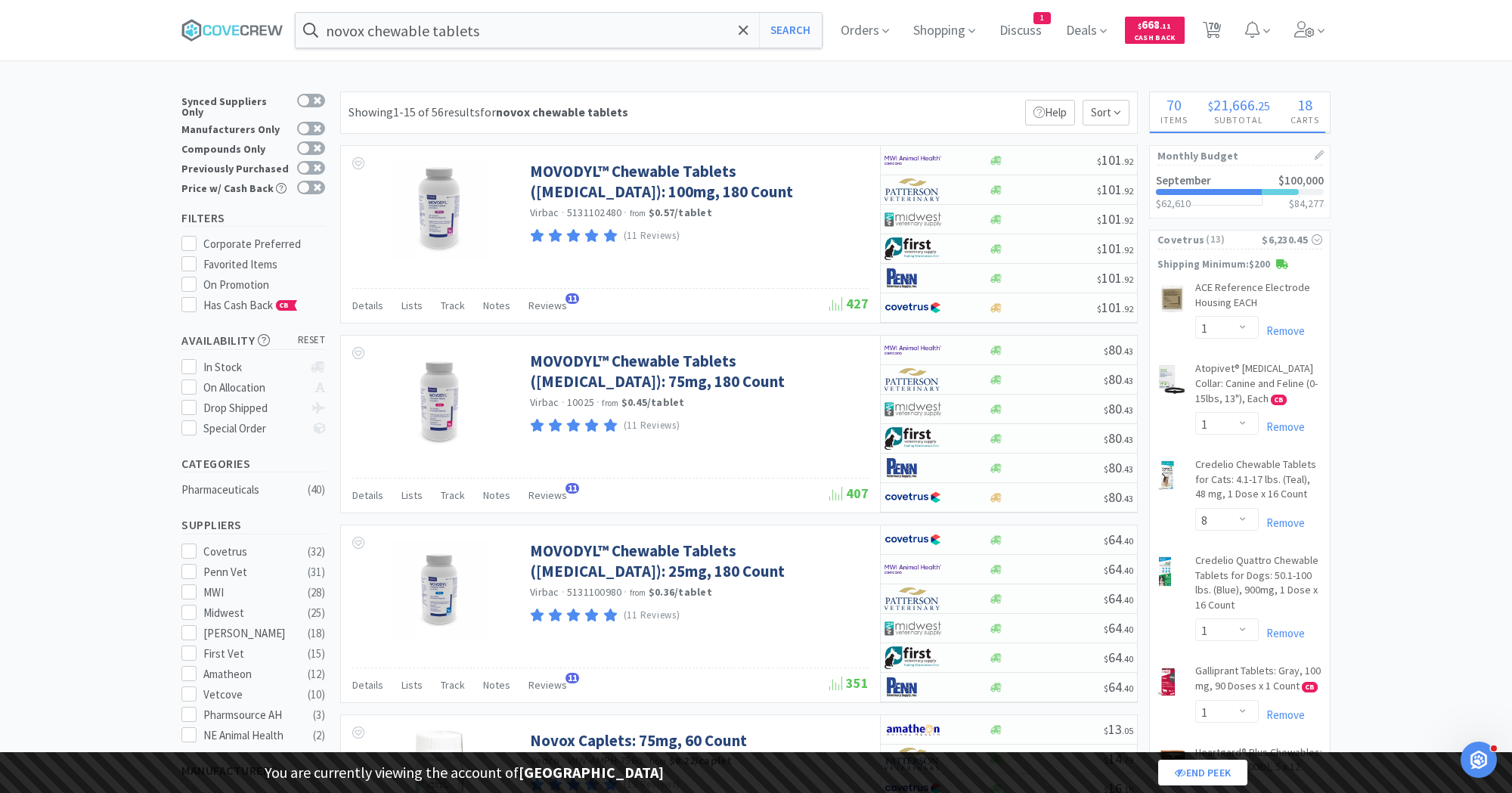
select select "1"
select select "3"
select select "2"
select select "5"
select select "2"
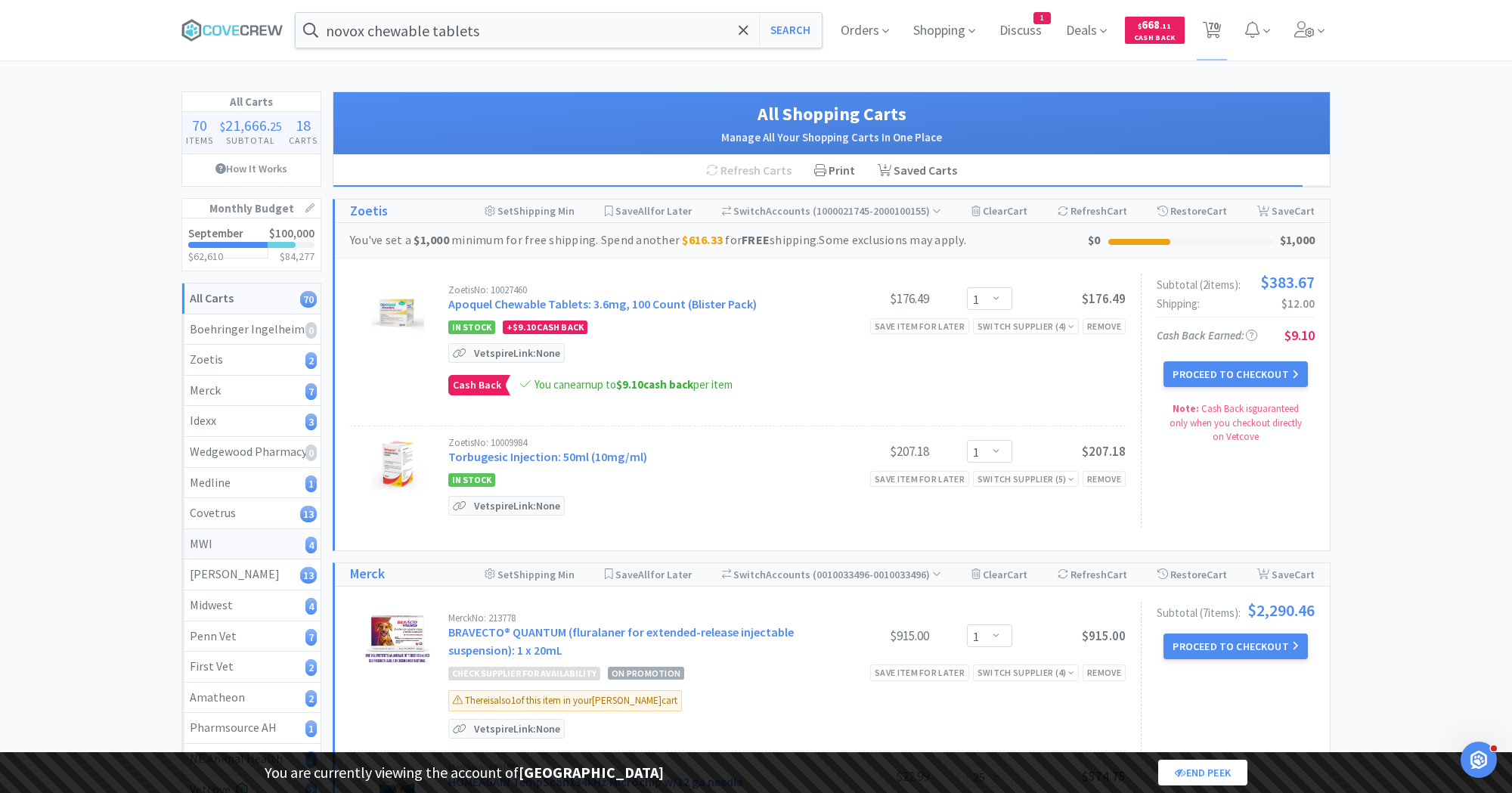
click at [219, 553] on link "MWI 4" at bounding box center [251, 545] width 138 height 31
select select "3"
select select "1"
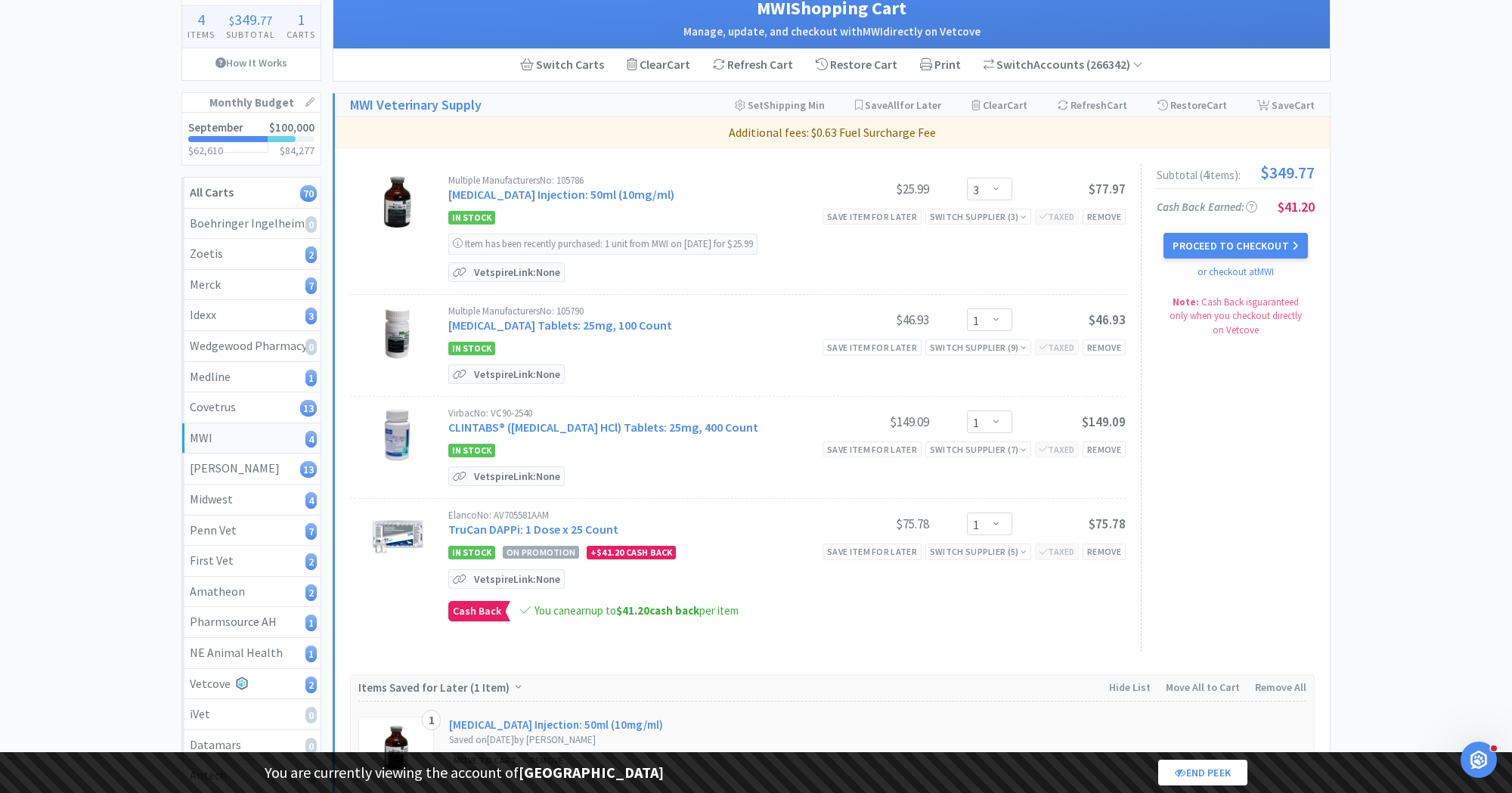
scroll to position [100, 0]
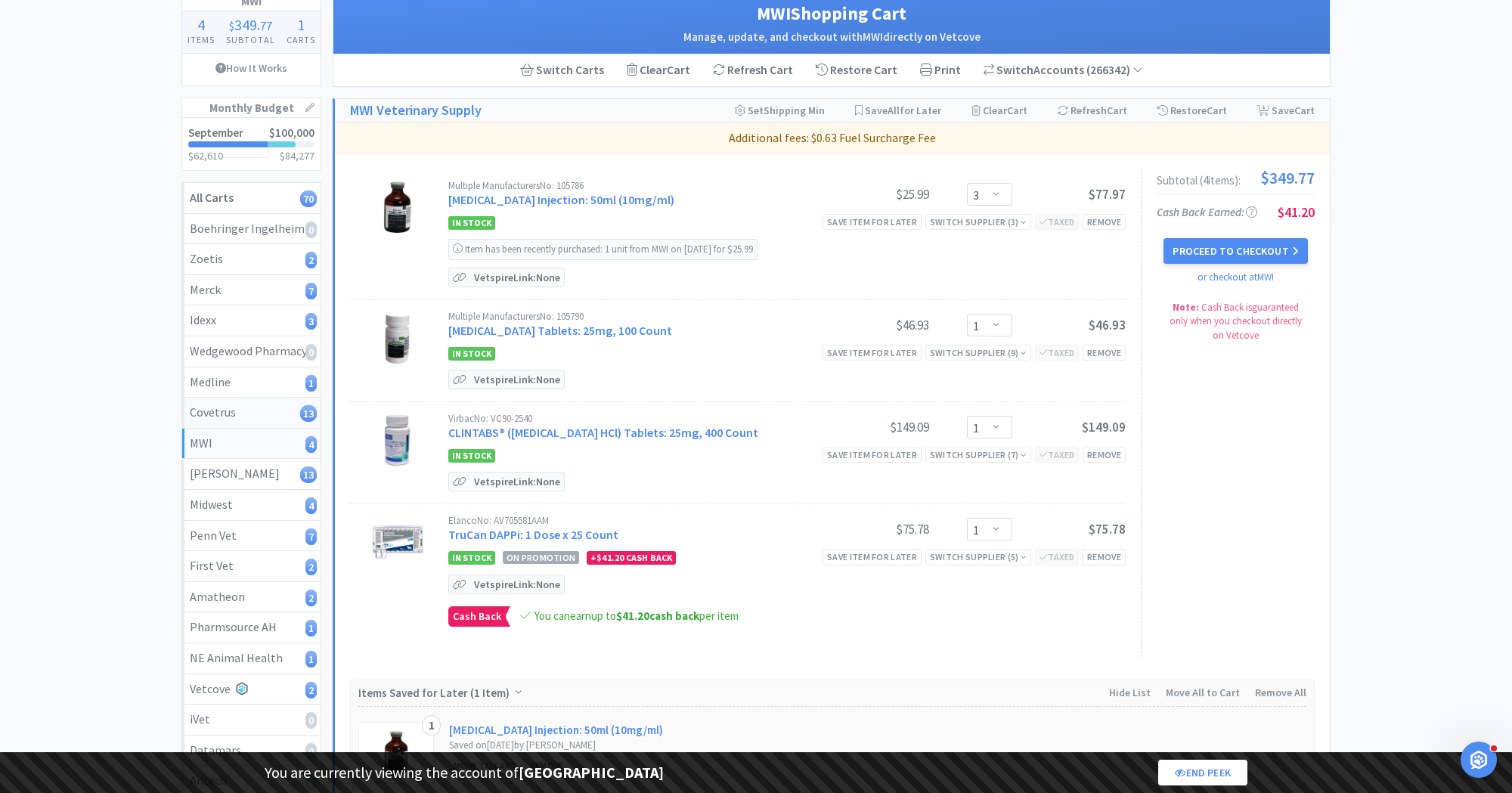
click at [230, 408] on div "Covetrus 13" at bounding box center [251, 413] width 123 height 20
select select "1"
select select "8"
select select "1"
select select "2"
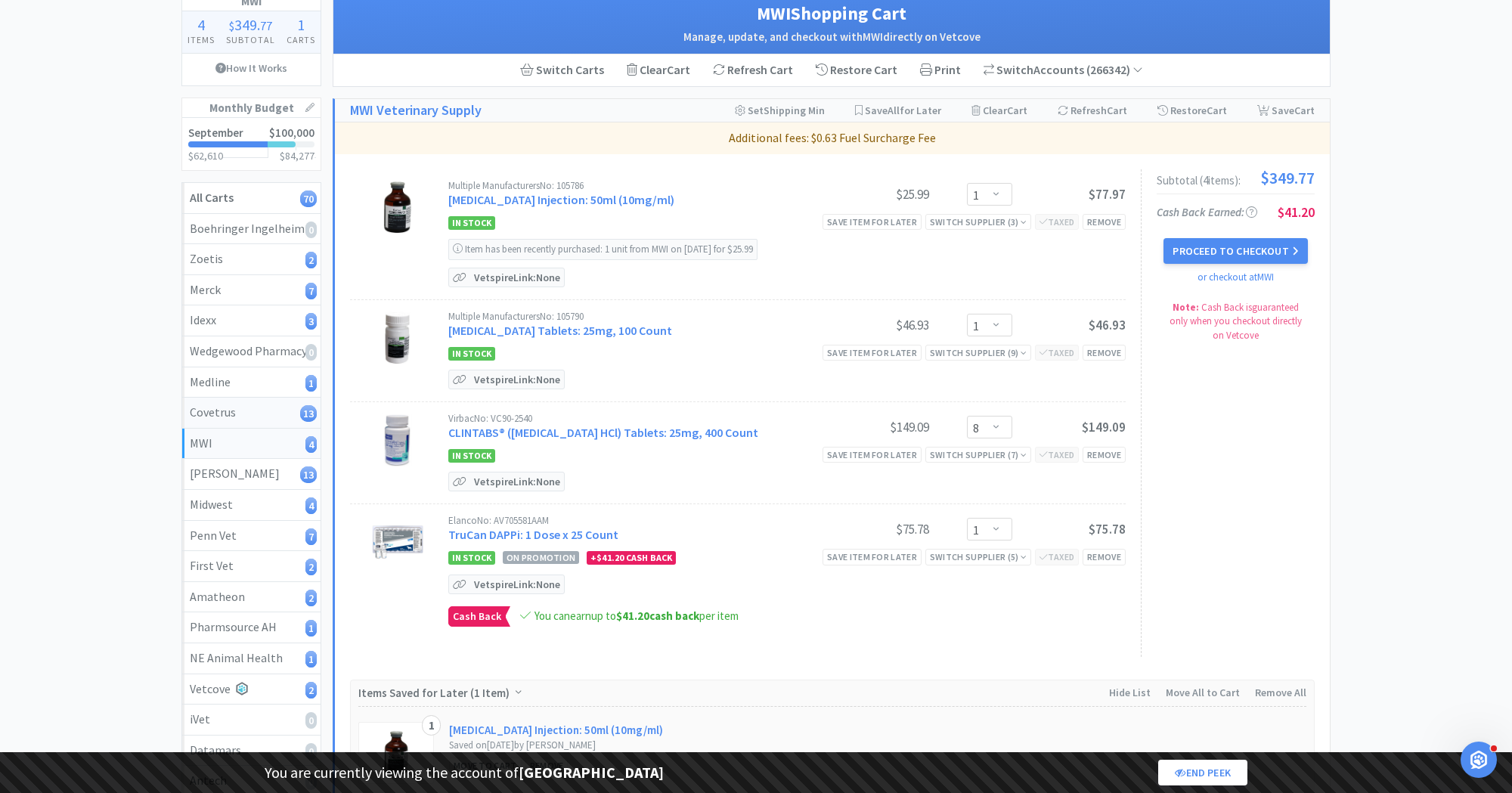
select select "1"
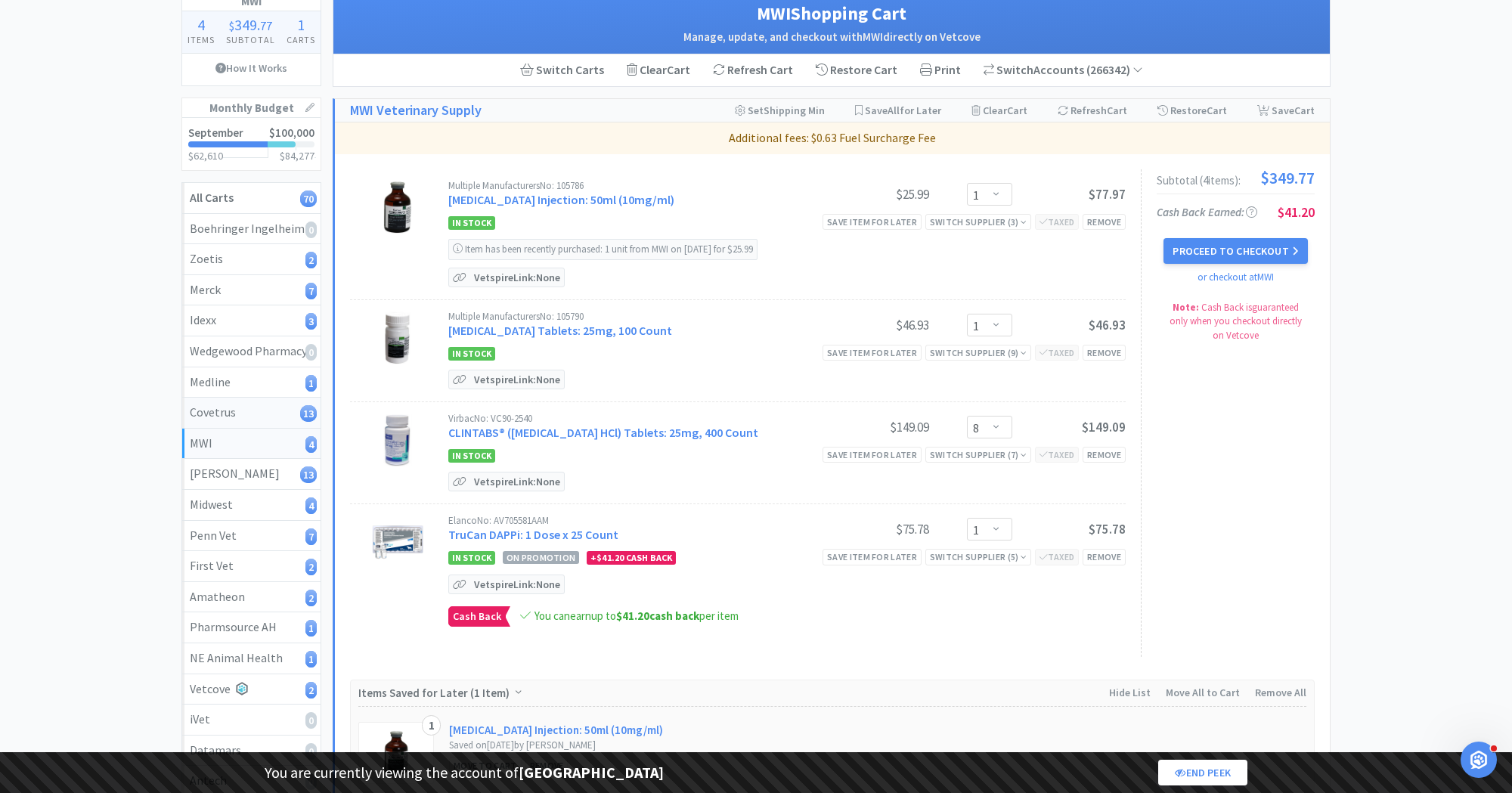
select select "1"
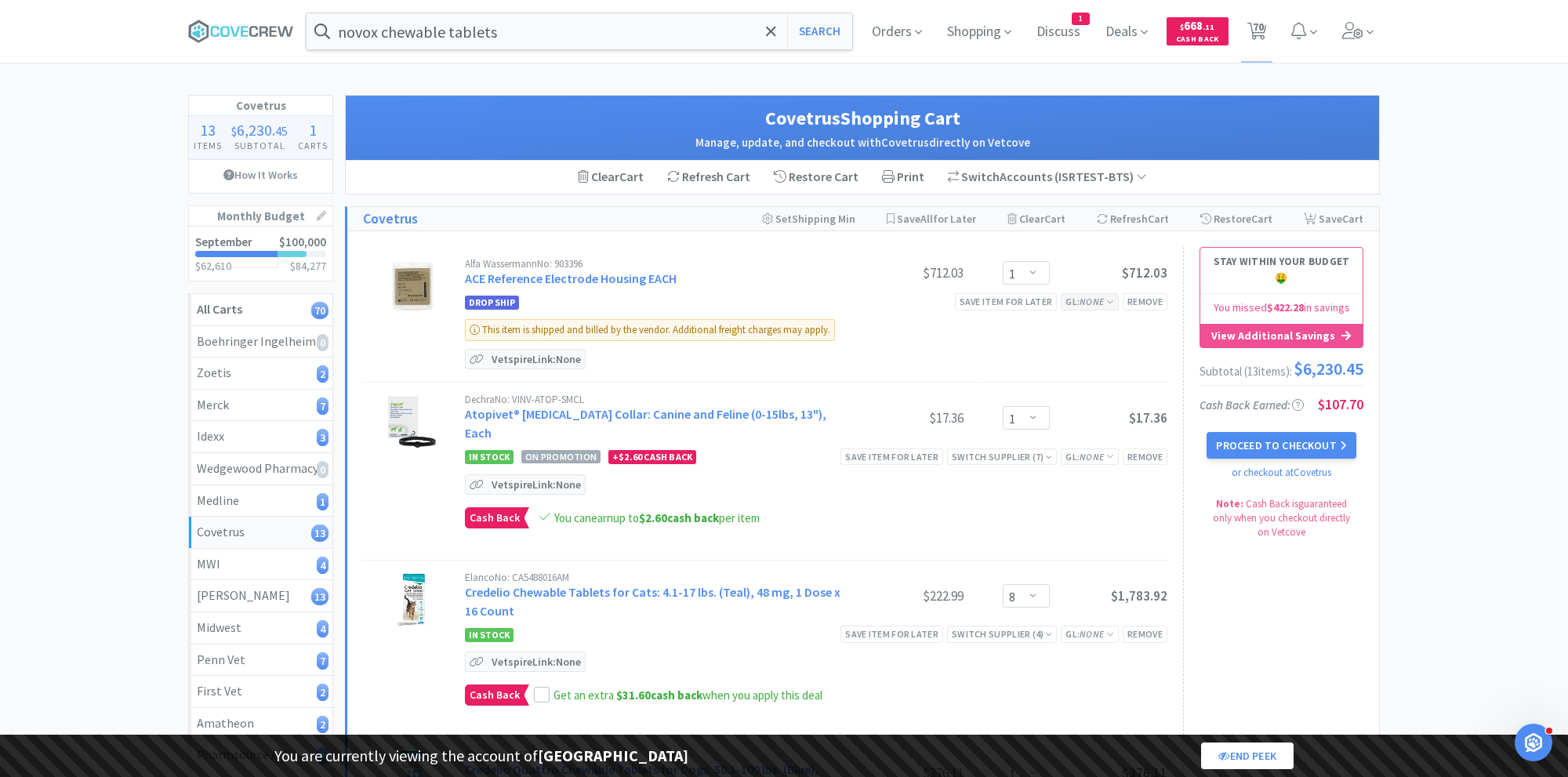
click at [1093, 301] on icon "None" at bounding box center [1091, 302] width 24 height 12
click at [872, 356] on div "Alfa Wassermann No: 903396 ACE Reference Electrode Housing EACH $712.03 Enter Q…" at bounding box center [816, 314] width 703 height 112
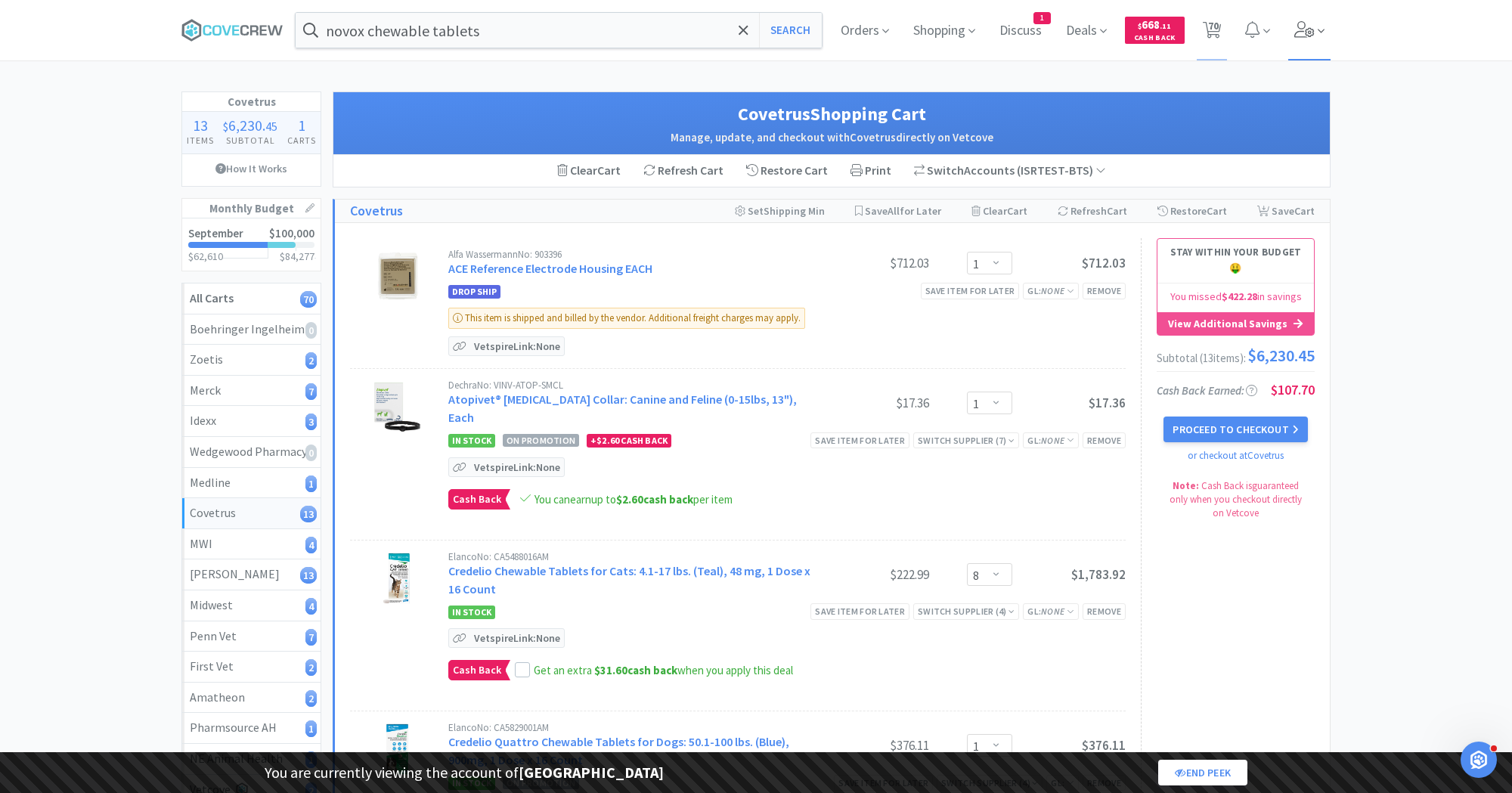
click at [1311, 28] on icon at bounding box center [1304, 29] width 21 height 16
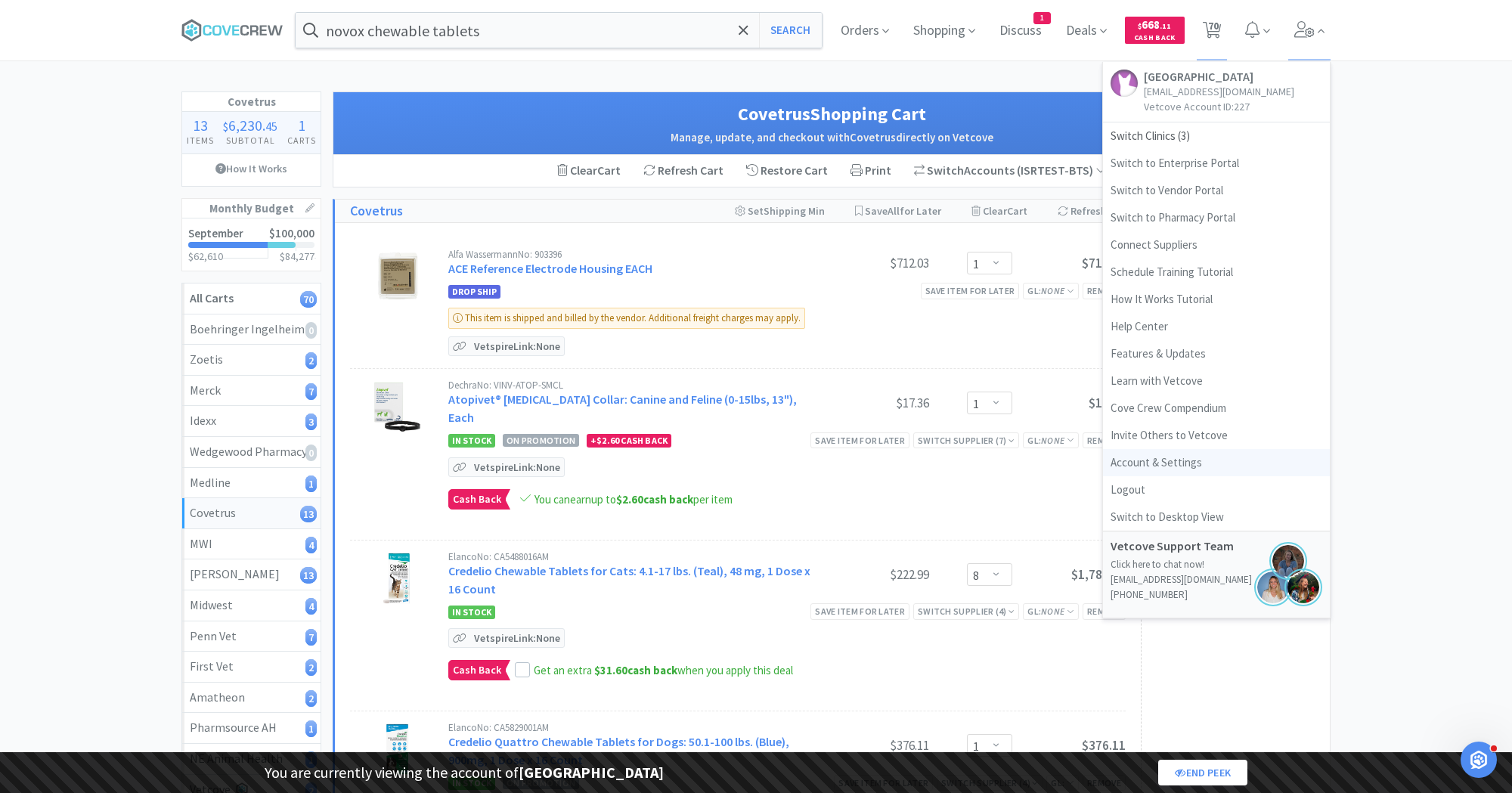
click at [1152, 456] on link "Account & Settings" at bounding box center [1216, 462] width 227 height 27
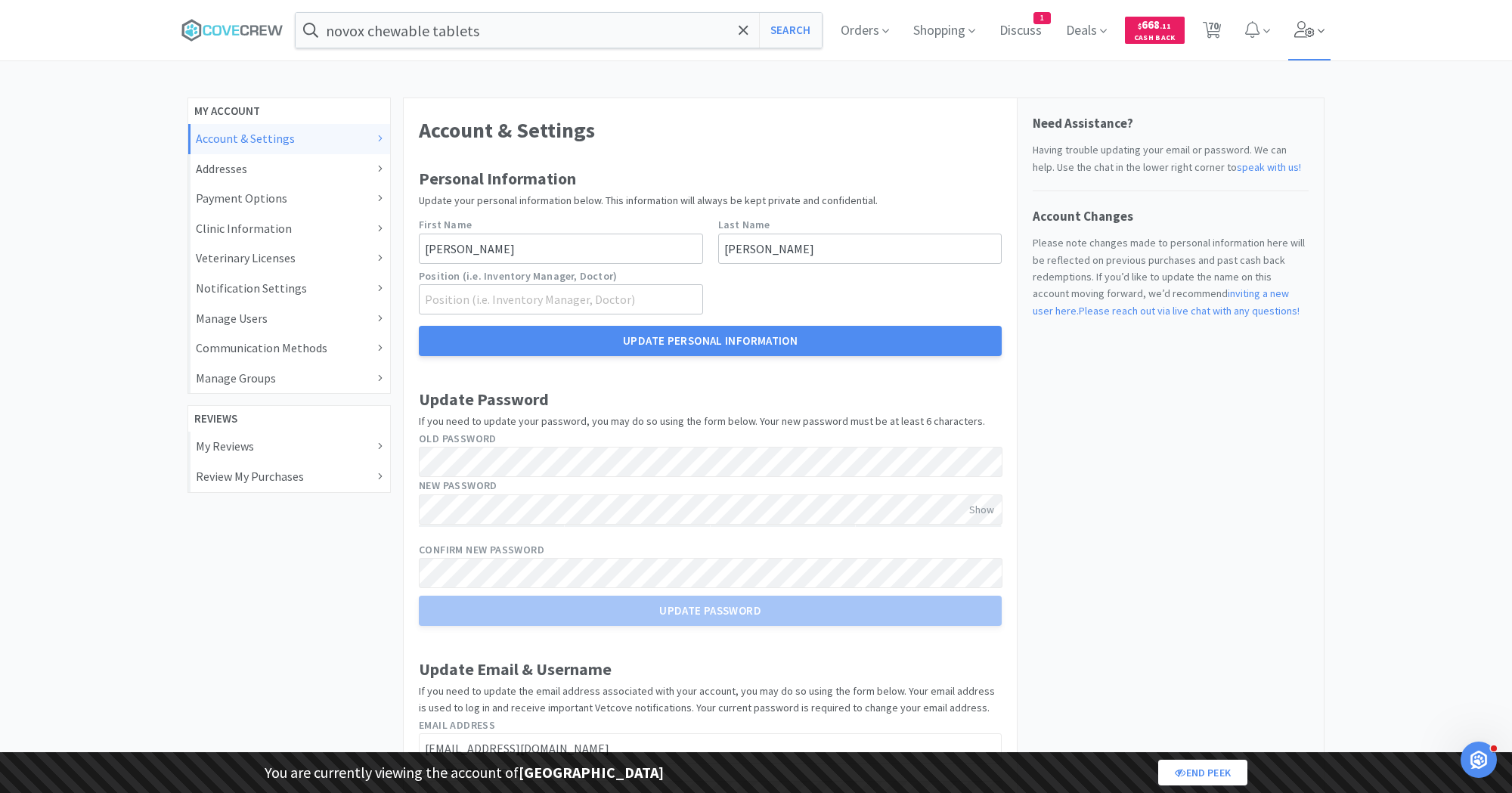
click at [1313, 33] on icon at bounding box center [1304, 29] width 21 height 16
